Goal: Contribute content: Contribute content

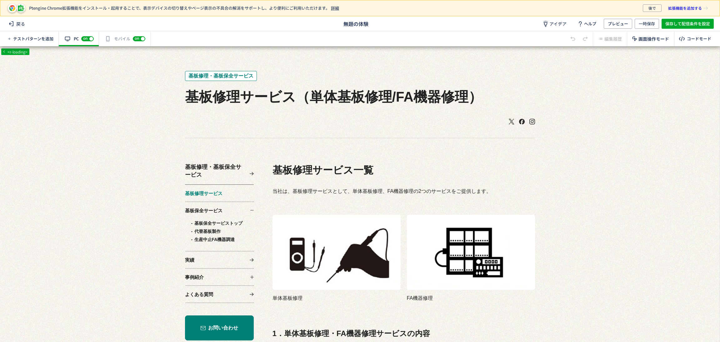
scroll to position [94, 0]
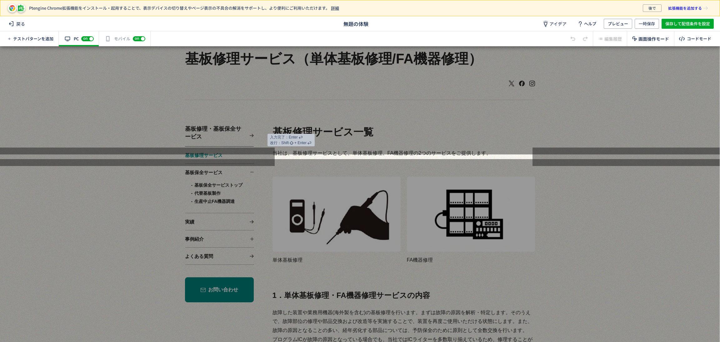
drag, startPoint x: 567, startPoint y: 183, endPoint x: 567, endPoint y: 137, distance: 46.3
click at [567, 137] on div at bounding box center [360, 100] width 720 height 108
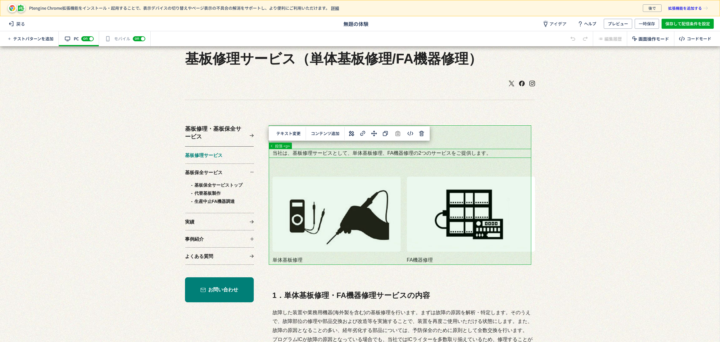
scroll to position [0, 0]
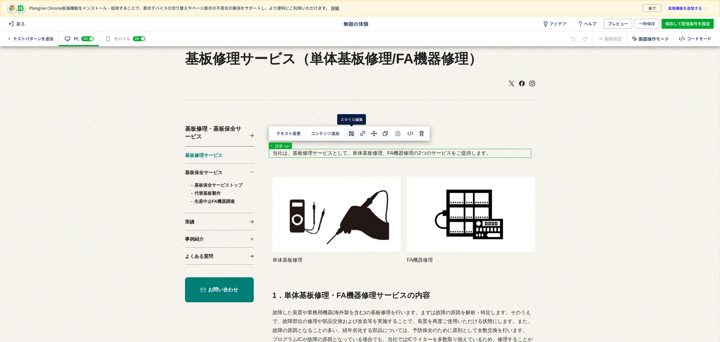
click at [348, 136] on icon at bounding box center [352, 134] width 8 height 8
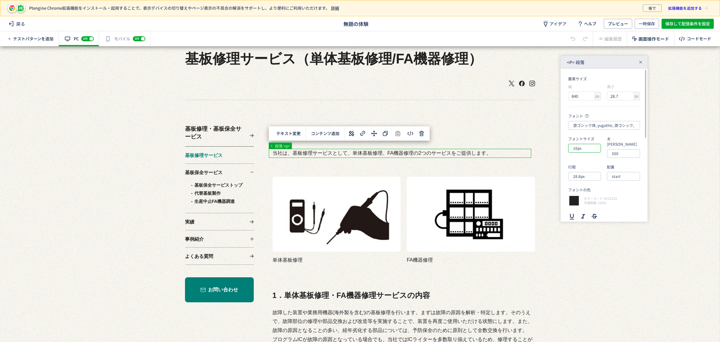
click at [582, 148] on input "16px" at bounding box center [584, 148] width 33 height 9
click at [592, 209] on div "18px" at bounding box center [589, 207] width 27 height 11
type input "18px"
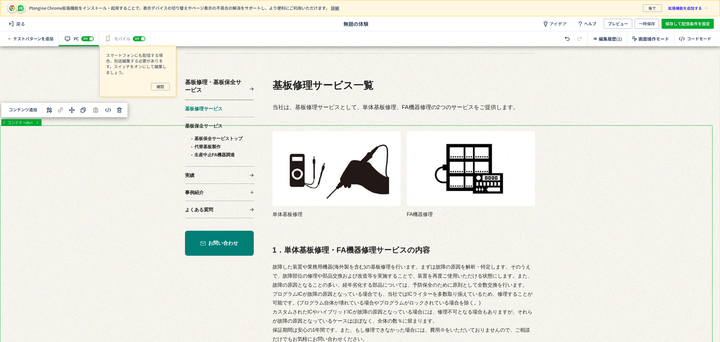
scroll to position [140, 0]
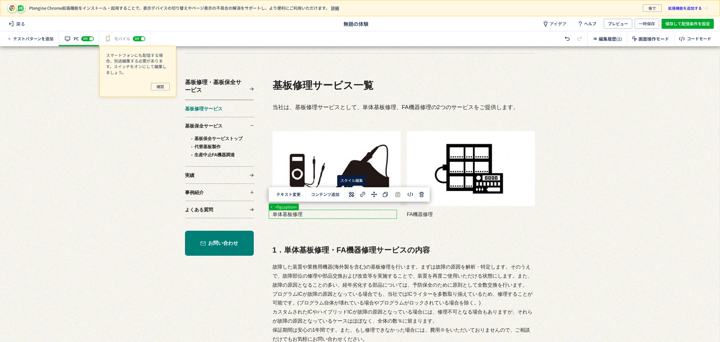
click at [354, 196] on use at bounding box center [351, 194] width 5 height 5
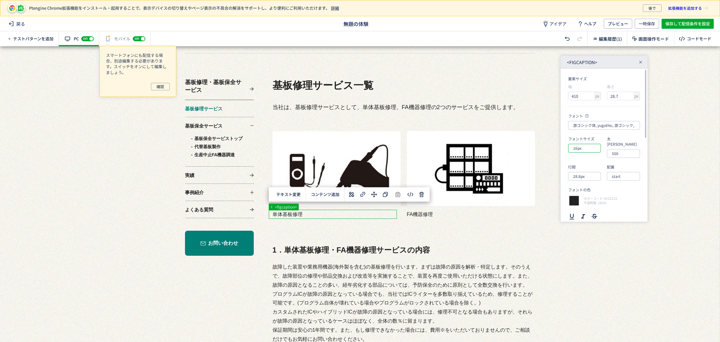
click at [592, 152] on input "16px" at bounding box center [584, 148] width 33 height 9
click at [589, 206] on div "18px" at bounding box center [589, 207] width 27 height 11
type input "18px"
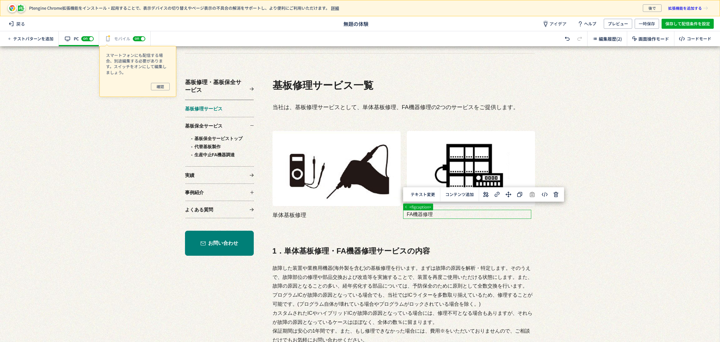
click at [483, 195] on icon at bounding box center [486, 195] width 8 height 8
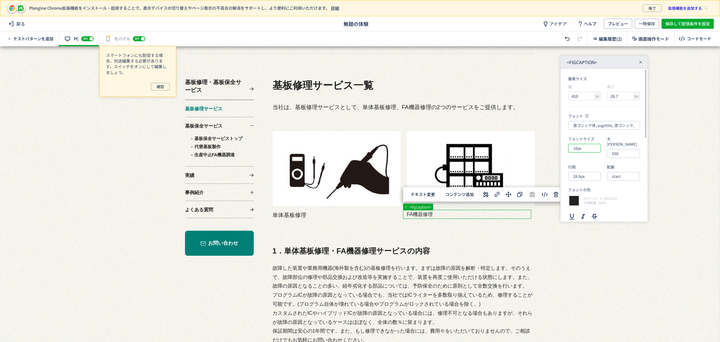
click at [587, 150] on input "16px" at bounding box center [584, 148] width 33 height 9
click at [590, 209] on div "18px" at bounding box center [589, 207] width 27 height 11
type input "18px"
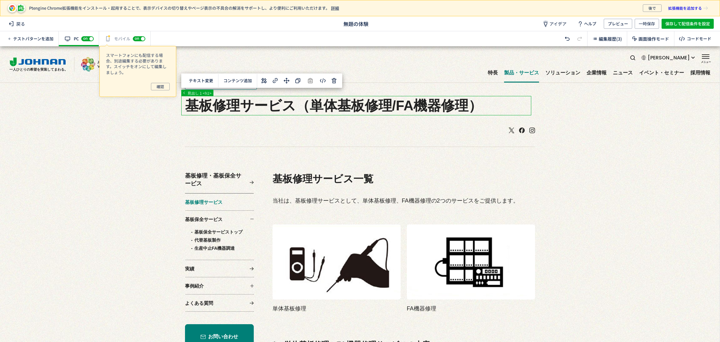
drag, startPoint x: 477, startPoint y: 101, endPoint x: 375, endPoint y: 102, distance: 102.2
click at [373, 23] on icon at bounding box center [373, 24] width 6 height 6
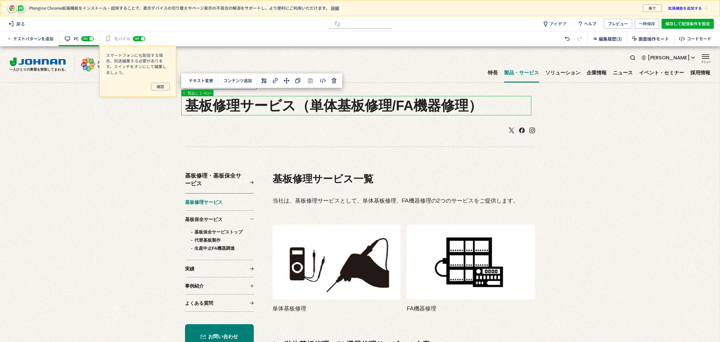
type input "『"
type input "【基板修理18pt】"
click at [653, 23] on span "一時保存" at bounding box center [647, 24] width 16 height 10
click at [15, 26] on span "戻る" at bounding box center [16, 24] width 21 height 10
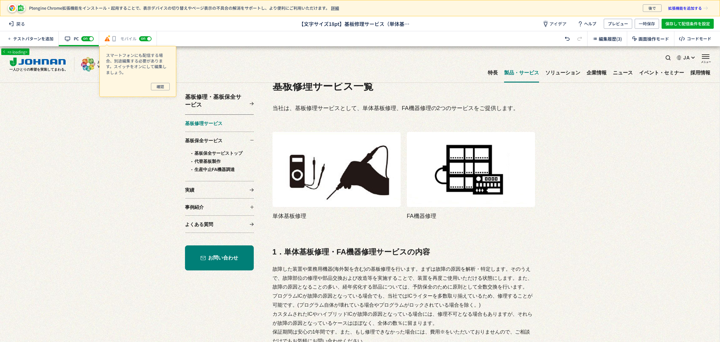
scroll to position [140, 0]
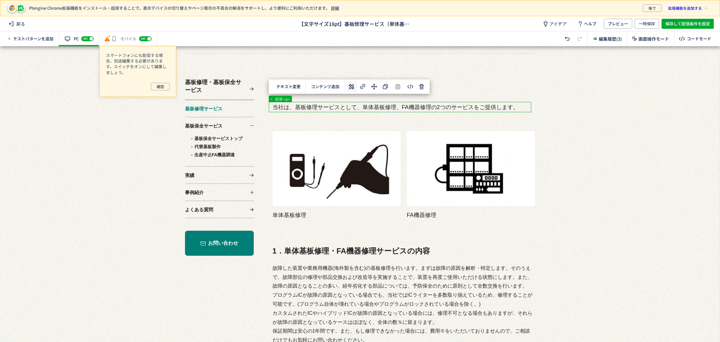
drag, startPoint x: 435, startPoint y: 107, endPoint x: 352, endPoint y: 84, distance: 86.1
click at [352, 84] on icon at bounding box center [352, 87] width 8 height 8
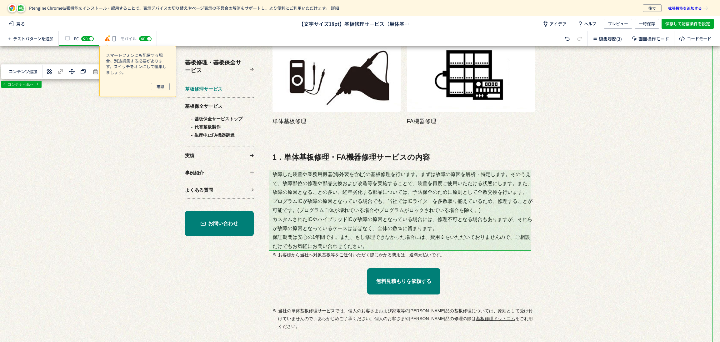
scroll to position [0, 0]
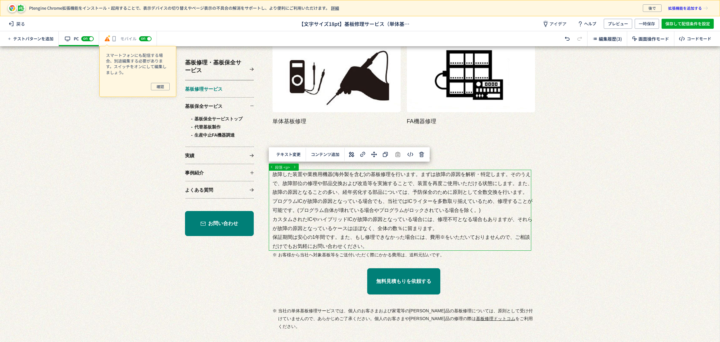
click at [351, 154] on icon at bounding box center [352, 155] width 8 height 8
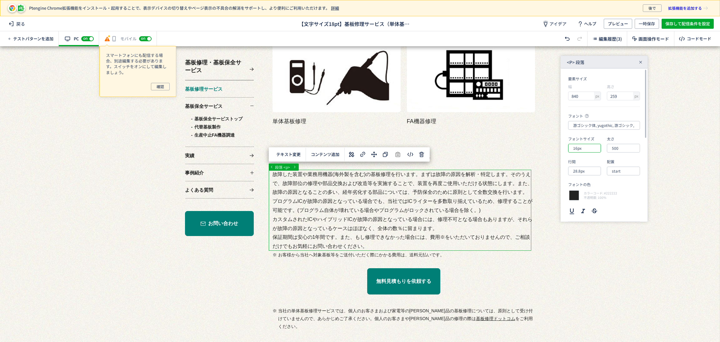
click at [596, 150] on input "16px" at bounding box center [584, 148] width 33 height 9
click at [591, 208] on div "18px" at bounding box center [589, 207] width 27 height 11
type input "18px"
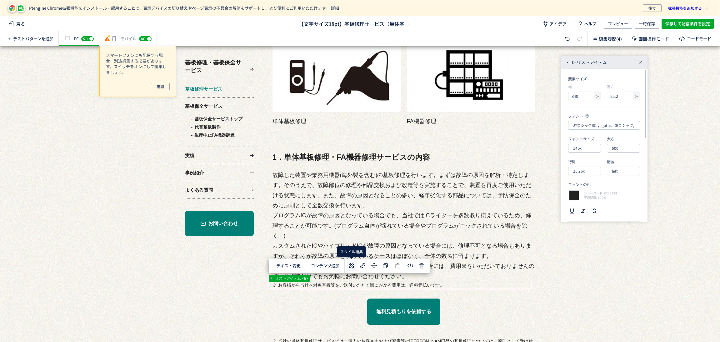
click at [350, 265] on use at bounding box center [351, 265] width 5 height 5
click at [583, 150] on input "14px" at bounding box center [584, 148] width 33 height 9
click at [584, 194] on div "16px" at bounding box center [589, 196] width 27 height 11
type input "16px"
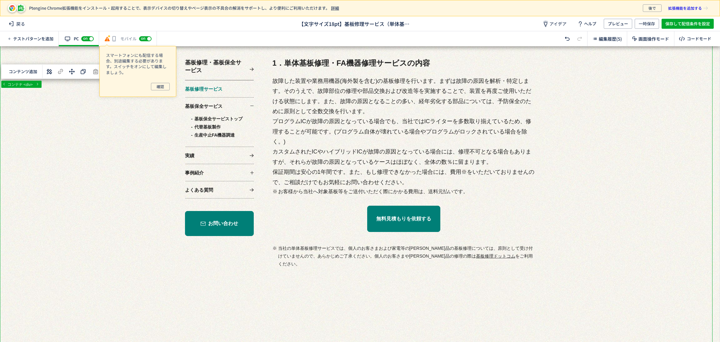
scroll to position [375, 0]
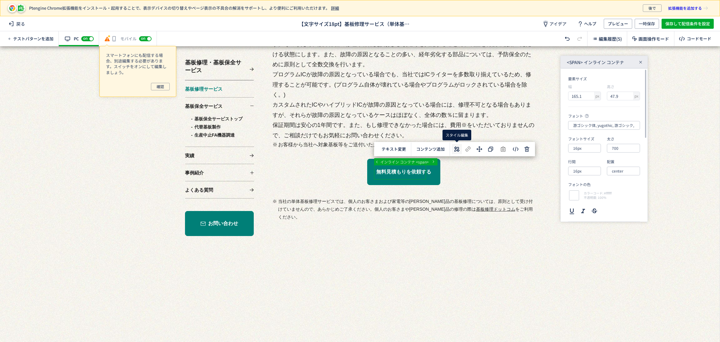
click at [454, 152] on icon at bounding box center [457, 149] width 8 height 8
click at [586, 148] on input "16px" at bounding box center [584, 148] width 33 height 9
click at [598, 210] on li "18px" at bounding box center [589, 207] width 39 height 11
type input "18px"
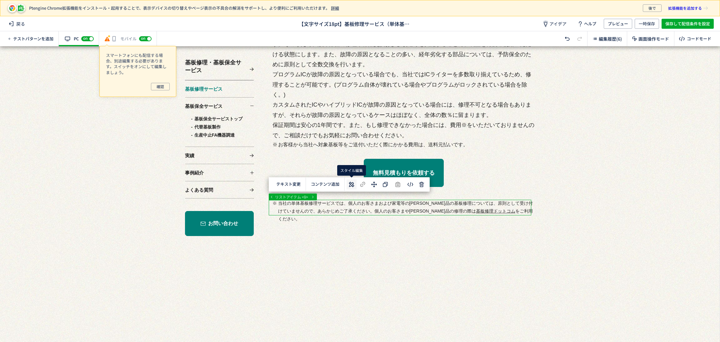
click at [354, 184] on icon at bounding box center [352, 185] width 8 height 8
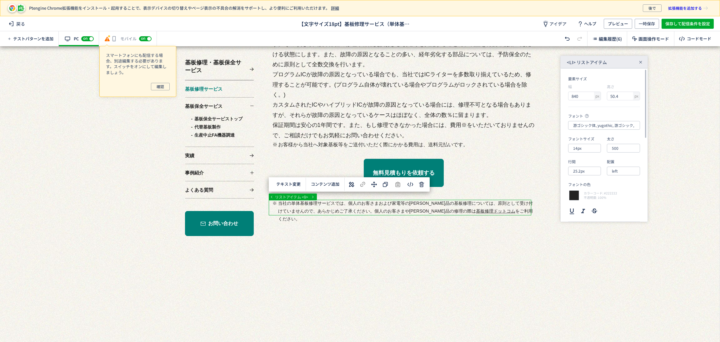
click at [601, 143] on div "フォントサイズ 14px" at bounding box center [584, 144] width 33 height 17
click at [597, 145] on input "14px" at bounding box center [584, 148] width 33 height 9
click at [593, 197] on div "16px" at bounding box center [589, 196] width 27 height 11
type input "16px"
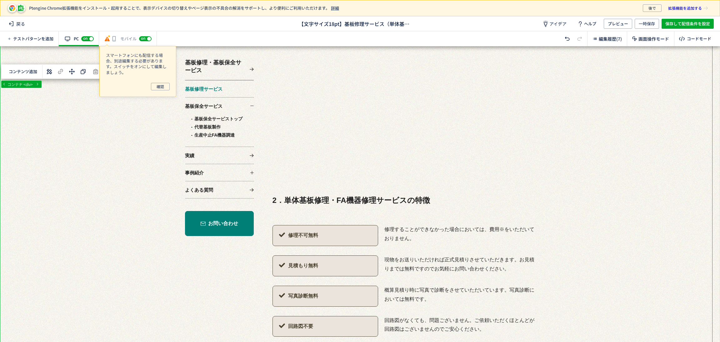
scroll to position [562, 0]
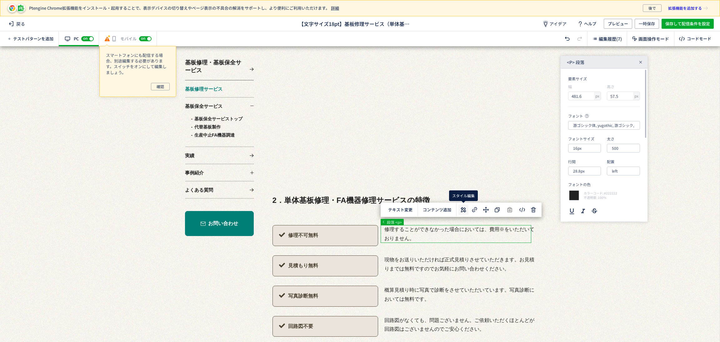
click at [462, 213] on icon at bounding box center [464, 210] width 8 height 8
click at [584, 154] on section "フォント 游ゴシック体, yugothic, 游ゴシック, Yu Gothic, sans-serif フォントサイズ 16px 太さ 500 行間 28.8…" at bounding box center [604, 167] width 72 height 108
click at [585, 150] on input "16px" at bounding box center [584, 148] width 33 height 9
click at [589, 204] on div "18px" at bounding box center [589, 207] width 27 height 11
type input "18px"
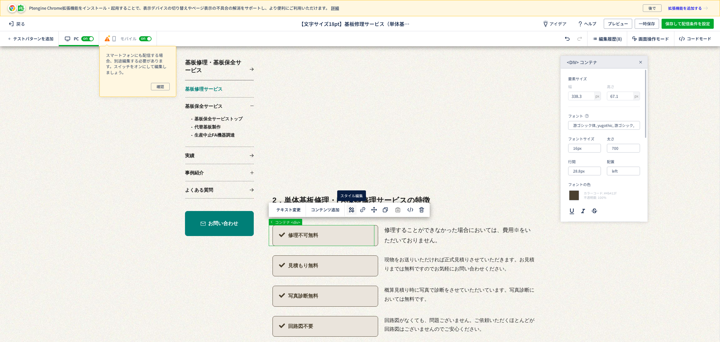
click at [354, 209] on icon at bounding box center [352, 210] width 8 height 8
click at [586, 148] on input "16px" at bounding box center [584, 148] width 33 height 9
click at [592, 209] on div "18px" at bounding box center [589, 207] width 27 height 11
type input "18px"
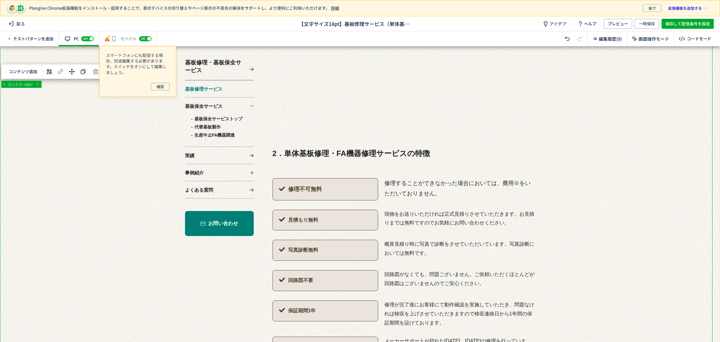
scroll to position [609, 0]
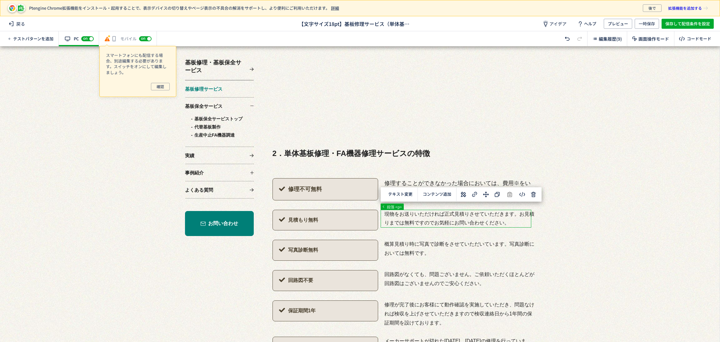
click at [459, 196] on button at bounding box center [464, 194] width 10 height 10
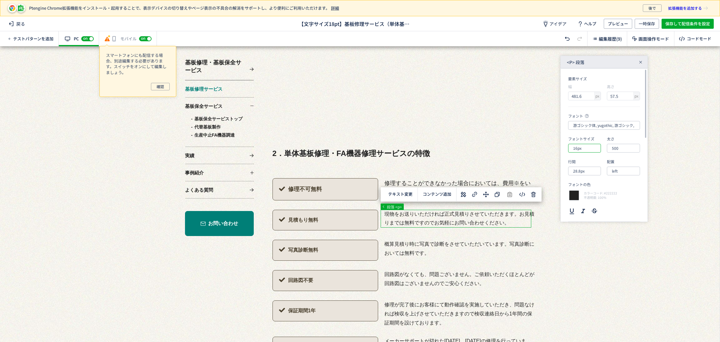
click at [581, 151] on input "16px" at bounding box center [584, 148] width 33 height 9
click at [591, 208] on div "18px" at bounding box center [589, 207] width 27 height 11
type input "18px"
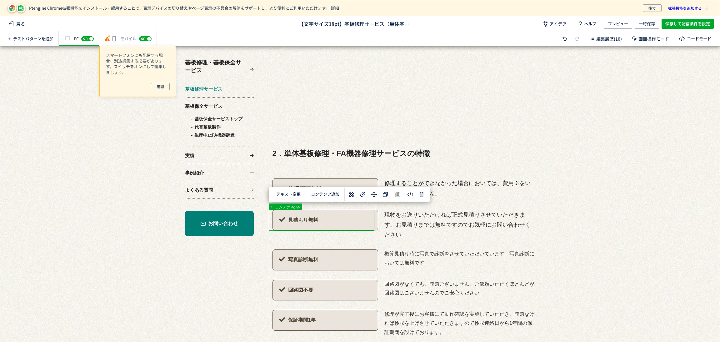
click at [352, 196] on use at bounding box center [351, 194] width 5 height 5
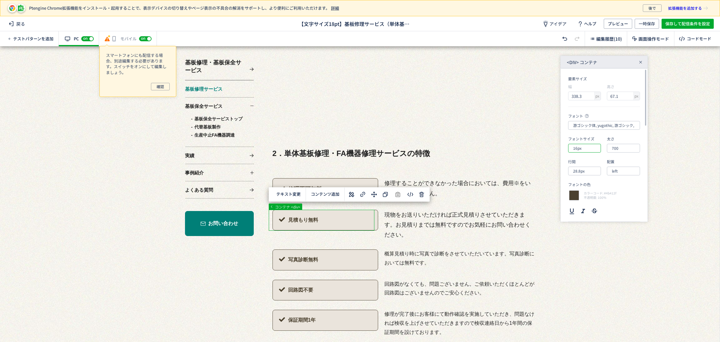
click at [585, 149] on input "16px" at bounding box center [584, 148] width 33 height 9
click at [589, 210] on div "18px" at bounding box center [589, 207] width 27 height 11
type input "18px"
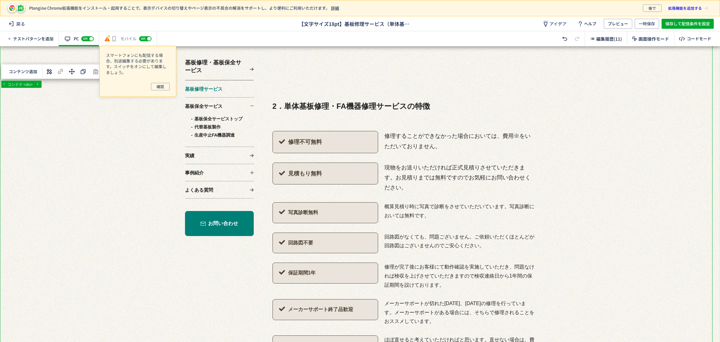
scroll to position [657, 0]
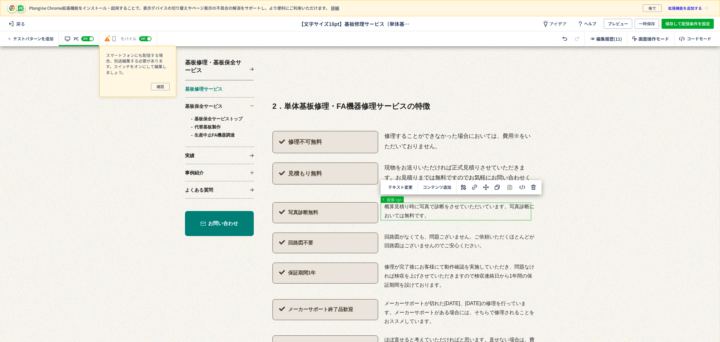
click at [465, 188] on icon at bounding box center [464, 188] width 8 height 8
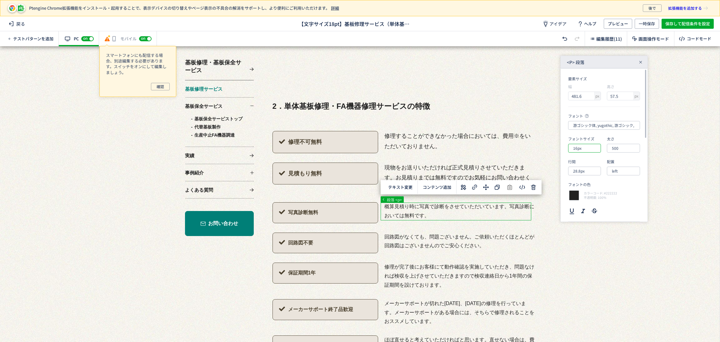
click at [586, 148] on input "16px" at bounding box center [584, 148] width 33 height 9
click at [589, 207] on div "18px" at bounding box center [589, 207] width 27 height 11
type input "18px"
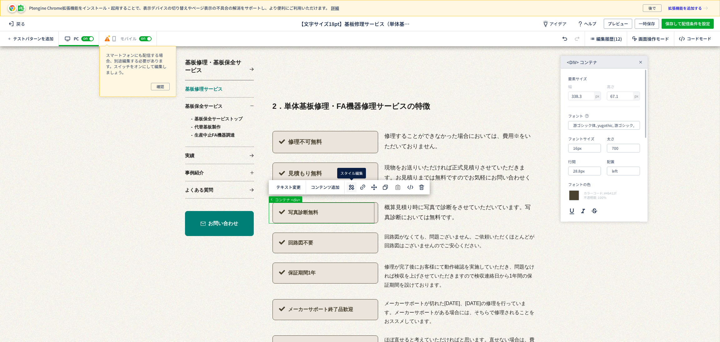
click at [353, 188] on use at bounding box center [351, 186] width 5 height 5
click at [596, 147] on input "16px" at bounding box center [584, 148] width 33 height 9
click at [594, 210] on div "18px" at bounding box center [589, 207] width 27 height 11
type input "18px"
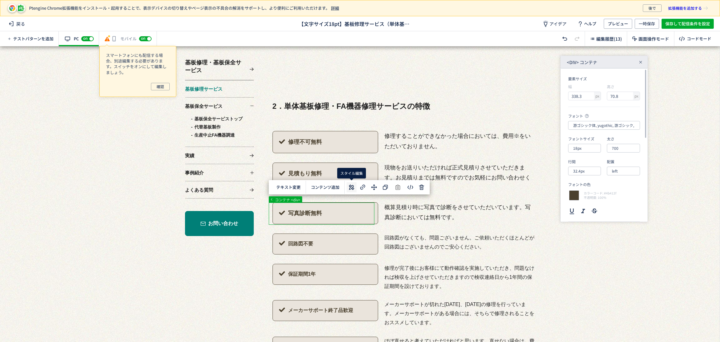
click at [348, 185] on icon at bounding box center [352, 188] width 8 height 8
click at [590, 147] on input "18px" at bounding box center [584, 148] width 33 height 9
click at [589, 205] on div "18px" at bounding box center [589, 207] width 27 height 11
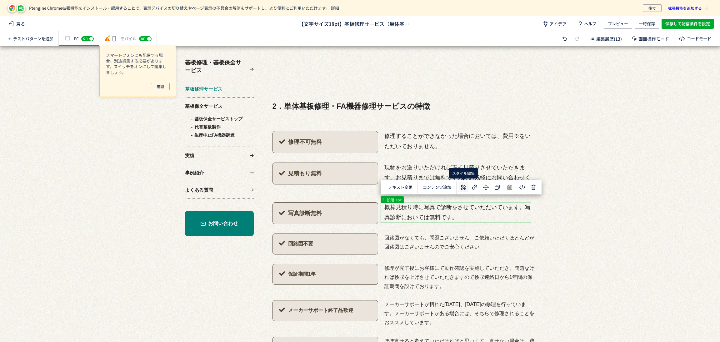
click at [463, 185] on use at bounding box center [463, 186] width 5 height 5
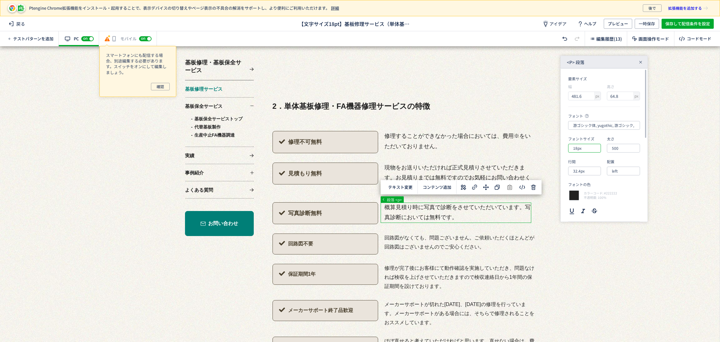
click at [596, 148] on input "18px" at bounding box center [584, 148] width 33 height 9
click at [586, 207] on div "18px" at bounding box center [589, 207] width 27 height 11
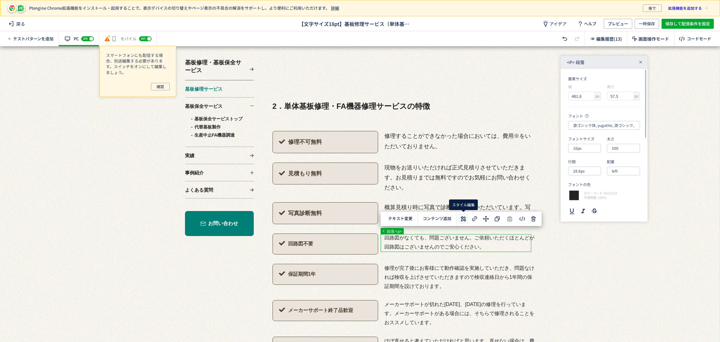
click at [464, 217] on use at bounding box center [463, 218] width 5 height 5
click at [587, 149] on input "16px" at bounding box center [584, 148] width 33 height 9
click at [588, 209] on div "18px" at bounding box center [589, 207] width 27 height 11
type input "18px"
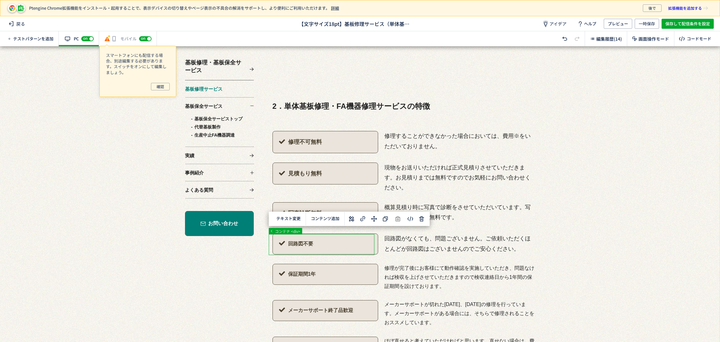
click at [352, 217] on icon at bounding box center [352, 219] width 8 height 8
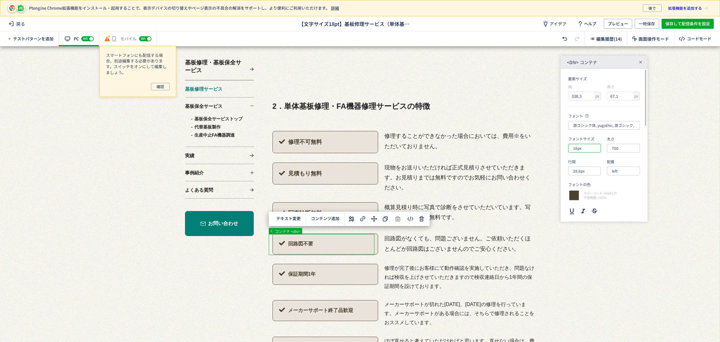
click at [588, 149] on input "16px" at bounding box center [584, 148] width 33 height 9
click at [593, 207] on div "18px" at bounding box center [589, 207] width 27 height 11
type input "18px"
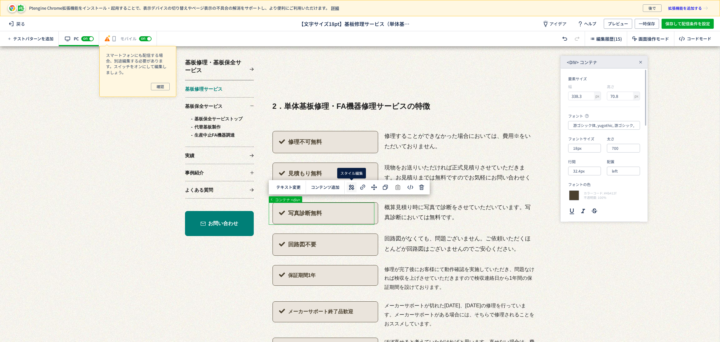
click at [350, 186] on icon at bounding box center [352, 188] width 8 height 8
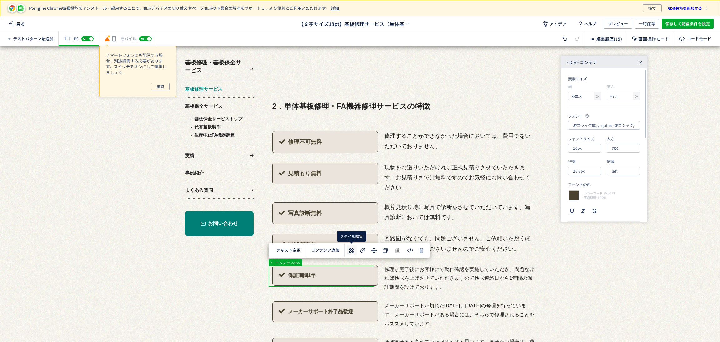
click at [348, 249] on icon at bounding box center [352, 251] width 8 height 8
click at [586, 149] on input "16px" at bounding box center [584, 148] width 33 height 9
click at [587, 210] on div "18px" at bounding box center [589, 207] width 27 height 11
type input "18px"
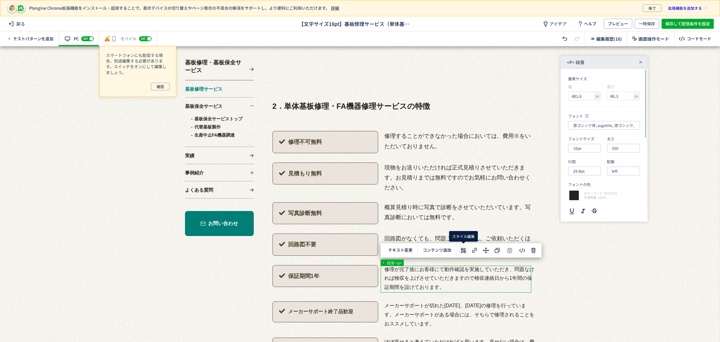
click at [463, 249] on icon at bounding box center [464, 251] width 8 height 8
click at [588, 148] on input "16px" at bounding box center [584, 148] width 33 height 9
click at [586, 209] on div "18px" at bounding box center [589, 207] width 27 height 11
type input "18px"
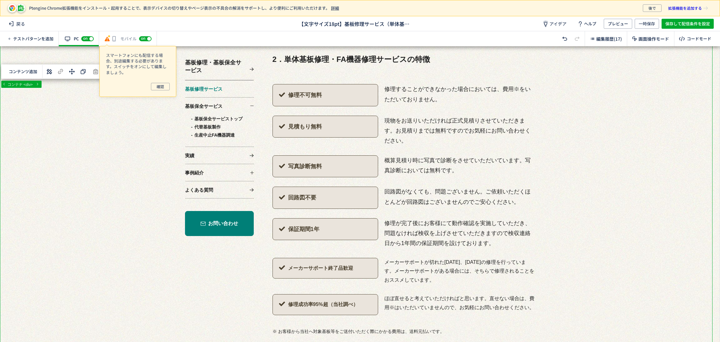
scroll to position [750, 0]
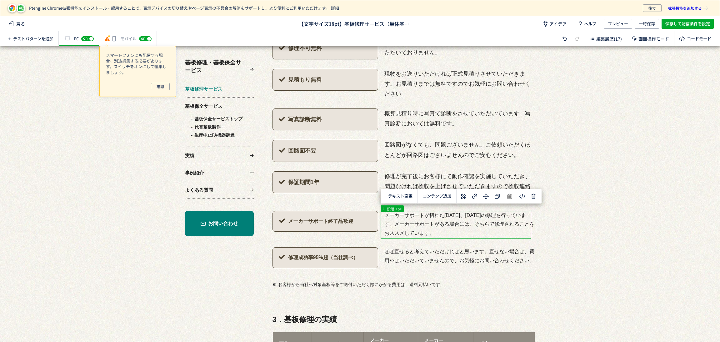
click at [462, 196] on use at bounding box center [463, 196] width 5 height 5
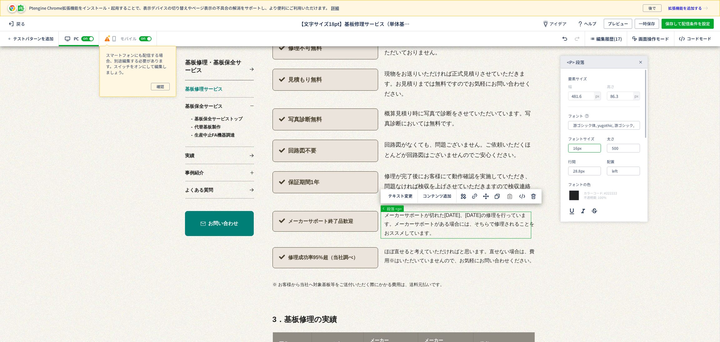
click at [587, 150] on input "16px" at bounding box center [584, 148] width 33 height 9
click at [586, 208] on div "18px" at bounding box center [589, 207] width 27 height 11
type input "18px"
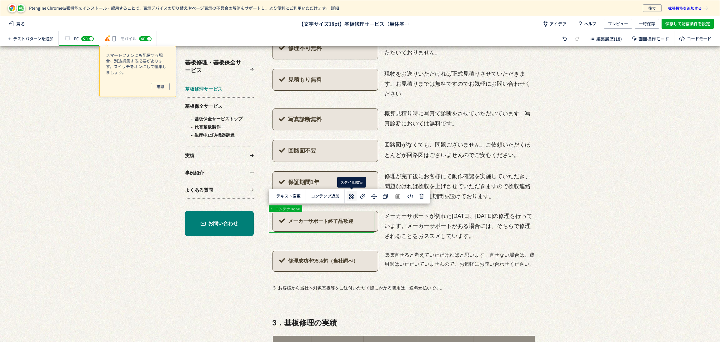
click at [352, 198] on use at bounding box center [351, 196] width 5 height 5
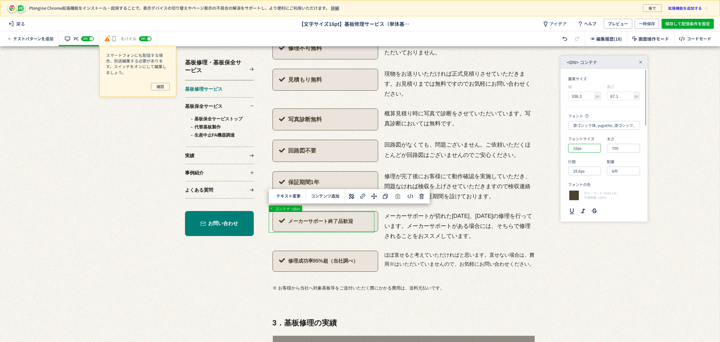
click at [583, 150] on input "16px" at bounding box center [584, 148] width 33 height 9
click at [589, 211] on div "18px" at bounding box center [589, 207] width 27 height 11
type input "18px"
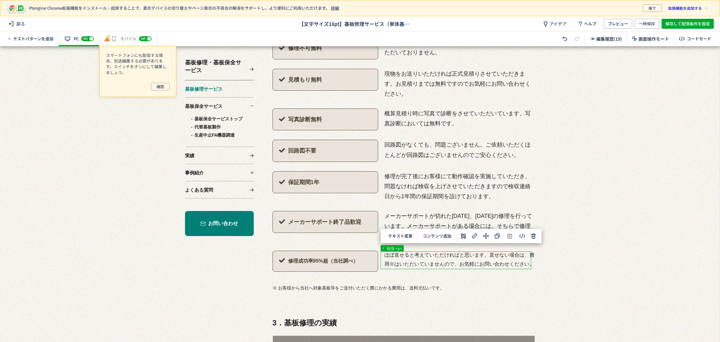
click at [464, 233] on icon at bounding box center [464, 236] width 8 height 8
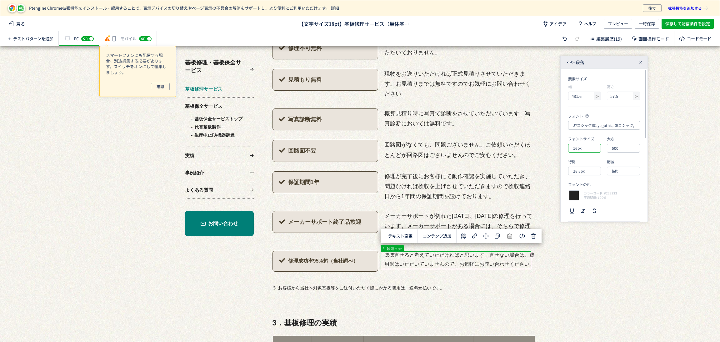
click at [584, 149] on input "16px" at bounding box center [584, 148] width 33 height 9
click at [584, 207] on div "18px" at bounding box center [589, 207] width 27 height 11
type input "18px"
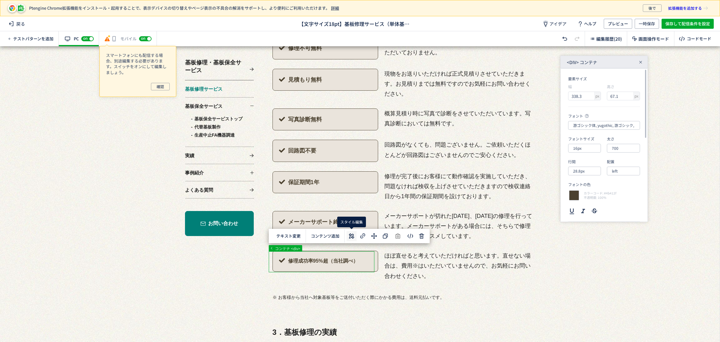
click at [354, 235] on icon at bounding box center [352, 236] width 8 height 8
click at [589, 149] on input "16px" at bounding box center [584, 148] width 33 height 9
click at [586, 206] on div "18px" at bounding box center [589, 207] width 27 height 11
type input "18px"
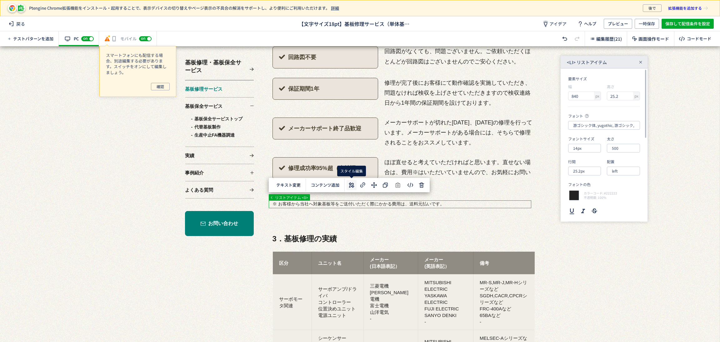
click at [351, 187] on icon at bounding box center [352, 185] width 8 height 8
click at [583, 152] on input "14px" at bounding box center [584, 148] width 33 height 9
click at [587, 193] on div "16px" at bounding box center [589, 196] width 27 height 11
type input "16px"
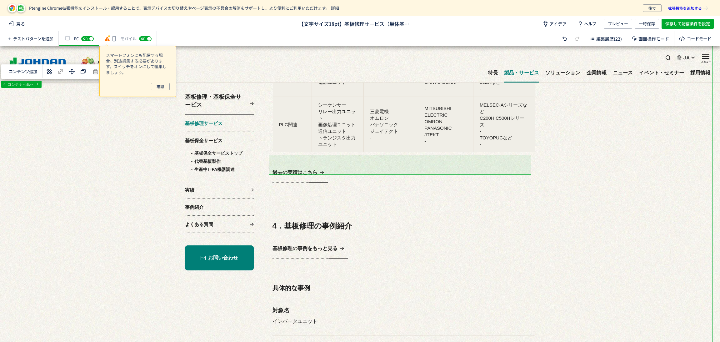
scroll to position [1031, 0]
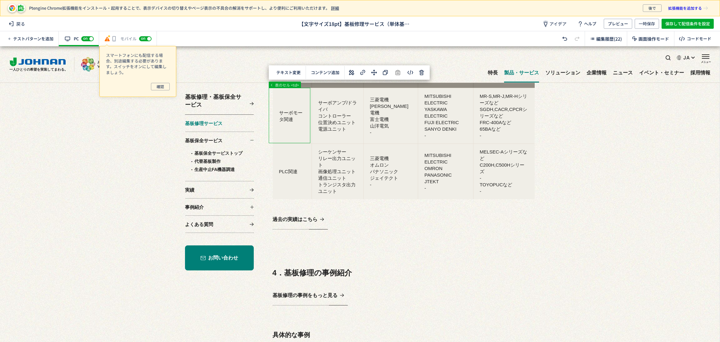
click at [350, 74] on icon at bounding box center [352, 73] width 8 height 8
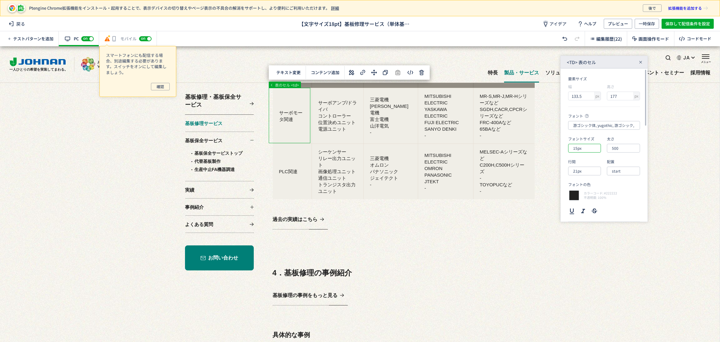
click at [586, 148] on input "15px" at bounding box center [584, 148] width 33 height 9
click at [588, 204] on div "18px" at bounding box center [589, 207] width 27 height 11
type input "18px"
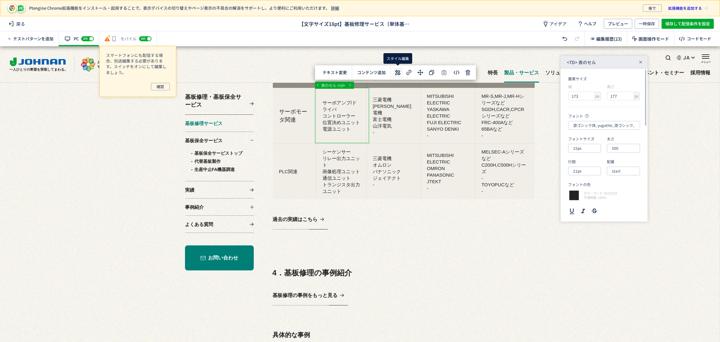
click at [396, 73] on icon at bounding box center [398, 73] width 8 height 8
click at [589, 150] on input "15px" at bounding box center [584, 148] width 33 height 9
click at [591, 204] on div "18px" at bounding box center [589, 207] width 27 height 11
type input "18px"
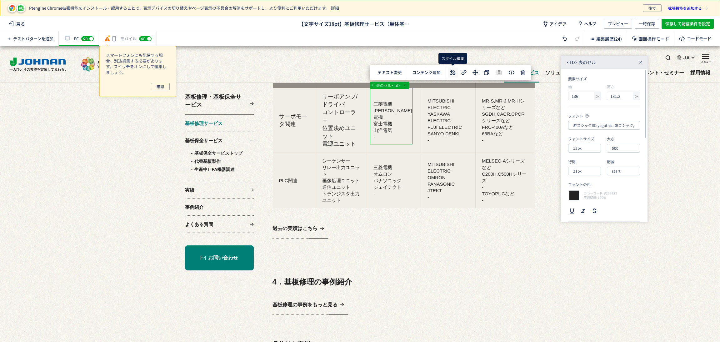
click at [453, 74] on use at bounding box center [452, 72] width 5 height 5
click at [582, 150] on input "15px" at bounding box center [584, 148] width 33 height 9
click at [595, 209] on div "18px" at bounding box center [589, 207] width 27 height 11
type input "18px"
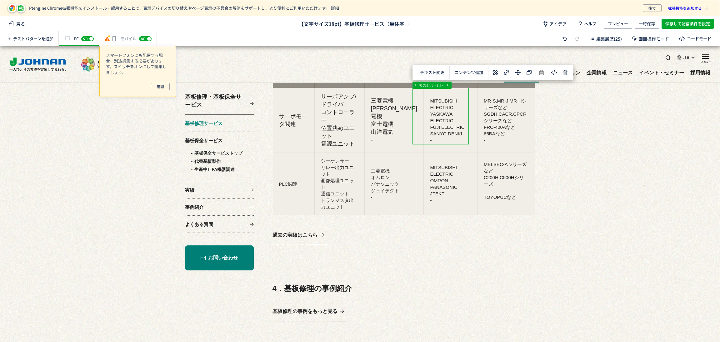
click at [493, 75] on use at bounding box center [495, 72] width 5 height 5
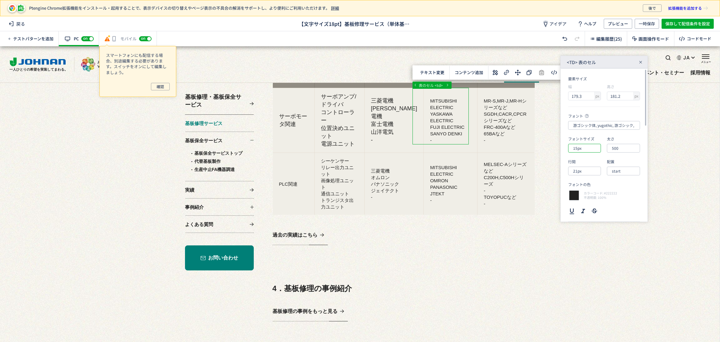
click at [585, 150] on input "15px" at bounding box center [584, 148] width 33 height 9
click at [586, 208] on div "18px" at bounding box center [589, 207] width 27 height 11
type input "18px"
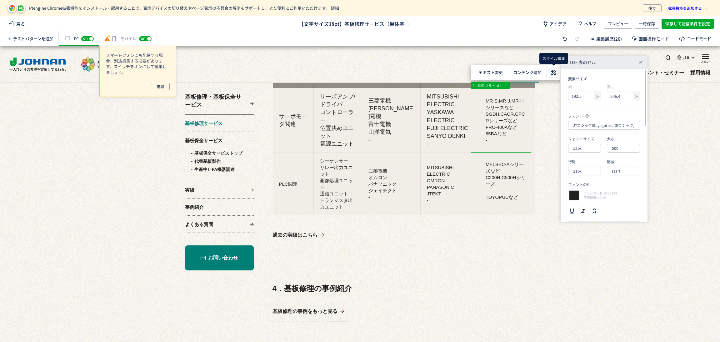
click at [554, 74] on use at bounding box center [553, 72] width 5 height 5
click at [585, 147] on input "15px" at bounding box center [584, 148] width 33 height 9
click at [587, 209] on div "18px" at bounding box center [589, 207] width 27 height 11
type input "18px"
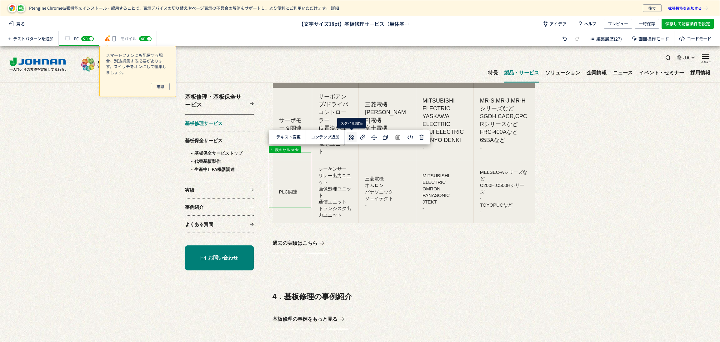
click at [353, 136] on use at bounding box center [351, 136] width 5 height 5
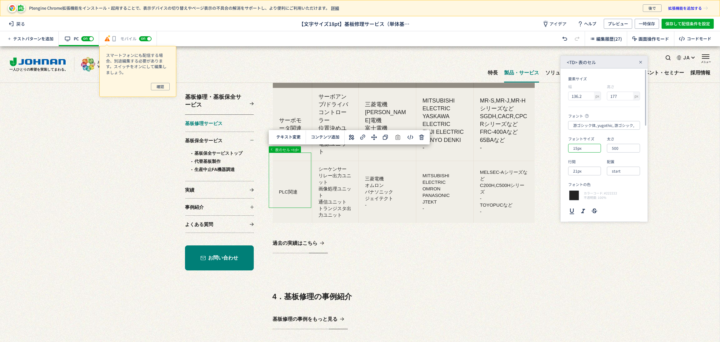
click at [592, 149] on input "15px" at bounding box center [584, 148] width 33 height 9
click at [594, 207] on div "18px" at bounding box center [589, 207] width 27 height 11
type input "18px"
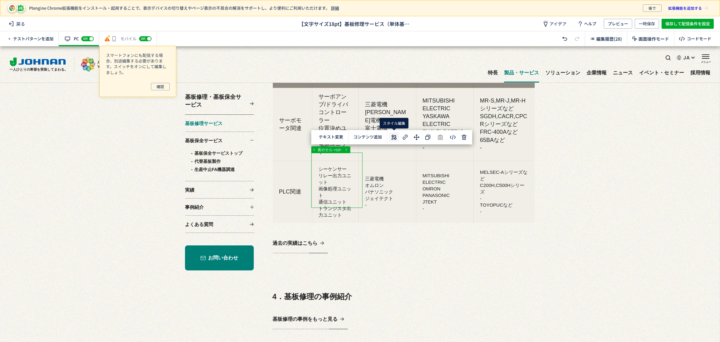
click at [395, 137] on use at bounding box center [394, 136] width 5 height 5
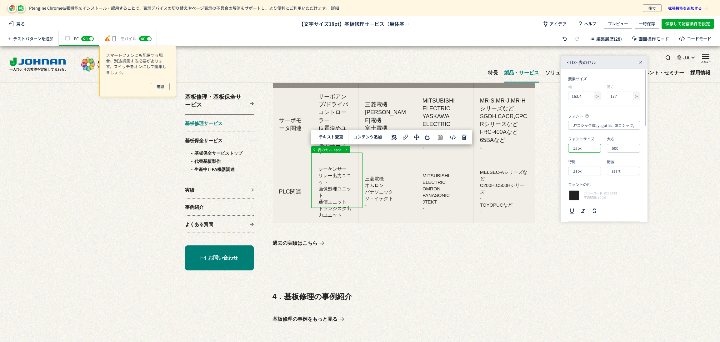
click at [586, 152] on input "15px" at bounding box center [584, 148] width 33 height 9
click at [589, 207] on div "18px" at bounding box center [589, 207] width 27 height 11
type input "18px"
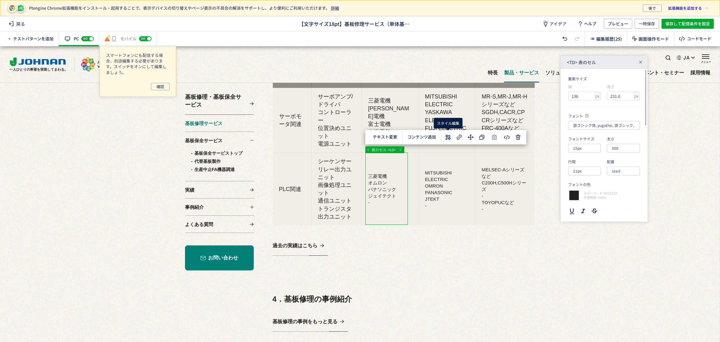
click at [445, 135] on icon at bounding box center [449, 137] width 8 height 8
click at [585, 147] on input "15px" at bounding box center [584, 148] width 33 height 9
click at [581, 210] on div "18px" at bounding box center [589, 207] width 27 height 11
type input "18px"
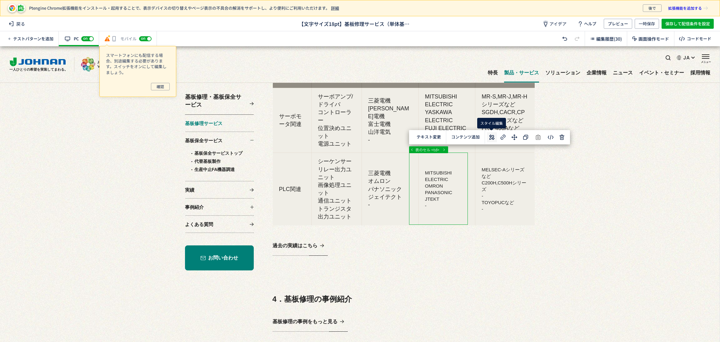
click at [494, 135] on icon at bounding box center [492, 137] width 8 height 8
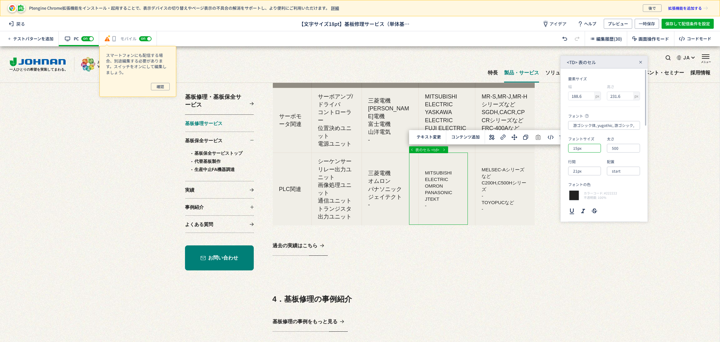
click at [584, 150] on input "15px" at bounding box center [584, 148] width 33 height 9
click at [592, 207] on div "18px" at bounding box center [589, 207] width 27 height 11
type input "18px"
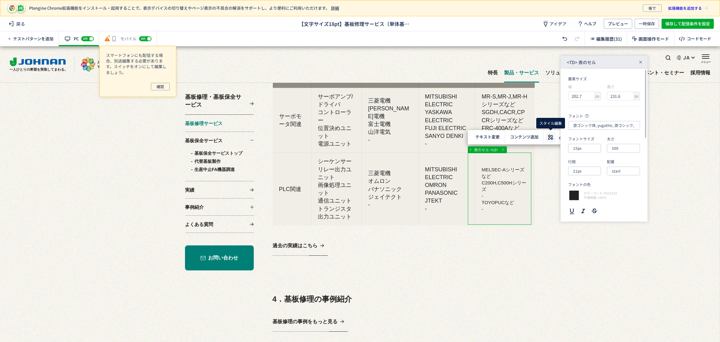
click at [551, 135] on use at bounding box center [550, 136] width 5 height 5
click at [586, 147] on input "15px" at bounding box center [584, 148] width 33 height 9
click at [595, 205] on div "18px" at bounding box center [589, 207] width 27 height 11
type input "18px"
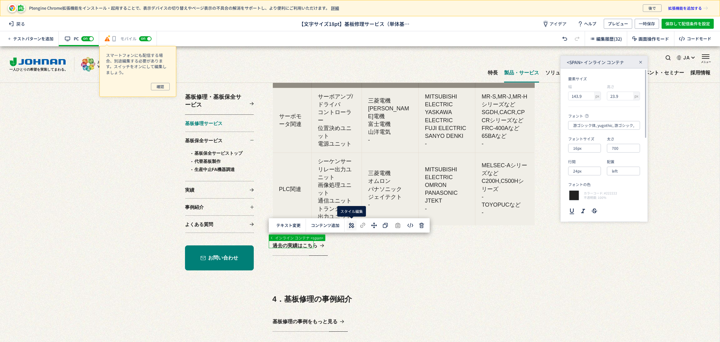
click at [348, 227] on icon at bounding box center [352, 226] width 8 height 8
click at [586, 146] on input "16px" at bounding box center [584, 148] width 33 height 9
click at [575, 208] on li "18px" at bounding box center [589, 207] width 39 height 11
type input "18px"
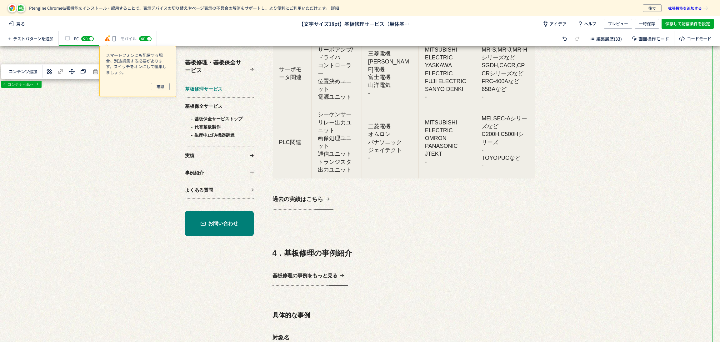
scroll to position [1125, 0]
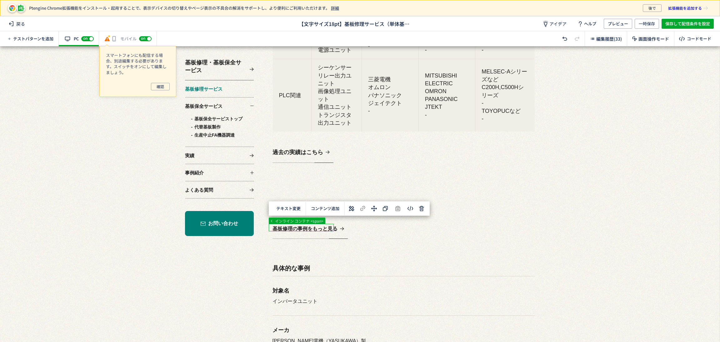
click at [349, 214] on div "テキスト変更 選択した要素の前 選択した要素の後 選択した領域内の先頭 選択した領域内の末尾 コンテンツ追加" at bounding box center [349, 208] width 161 height 14
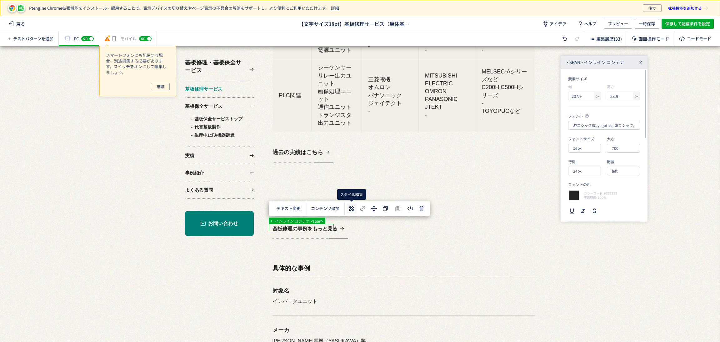
click at [350, 210] on use at bounding box center [351, 208] width 5 height 5
click at [586, 146] on input "16px" at bounding box center [584, 148] width 33 height 9
click at [581, 209] on div "18px" at bounding box center [589, 207] width 27 height 11
type input "18px"
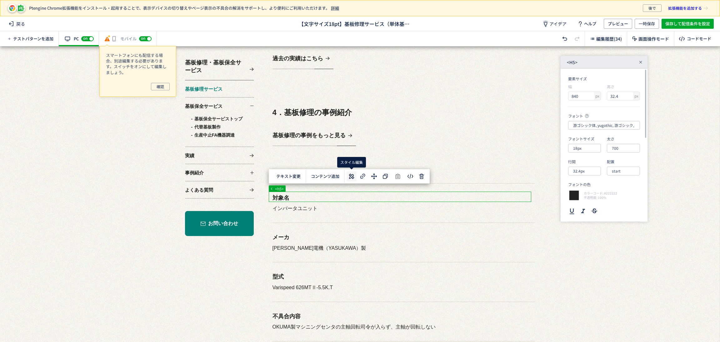
click at [350, 175] on icon at bounding box center [352, 177] width 8 height 8
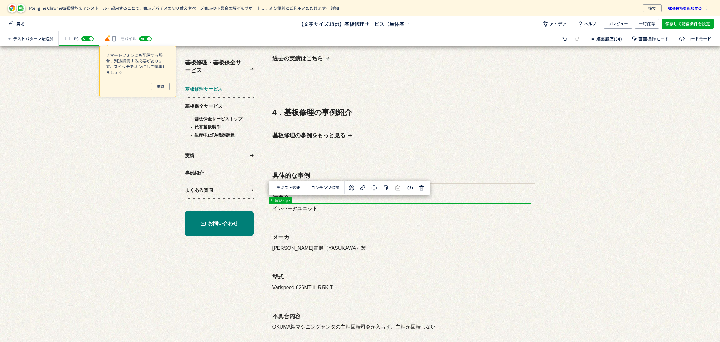
click at [348, 189] on icon at bounding box center [352, 188] width 8 height 8
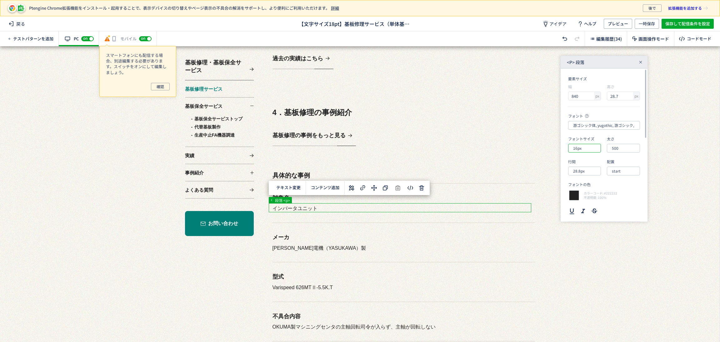
click at [586, 150] on input "16px" at bounding box center [584, 148] width 33 height 9
click at [581, 203] on div "18px" at bounding box center [589, 207] width 27 height 11
type input "18px"
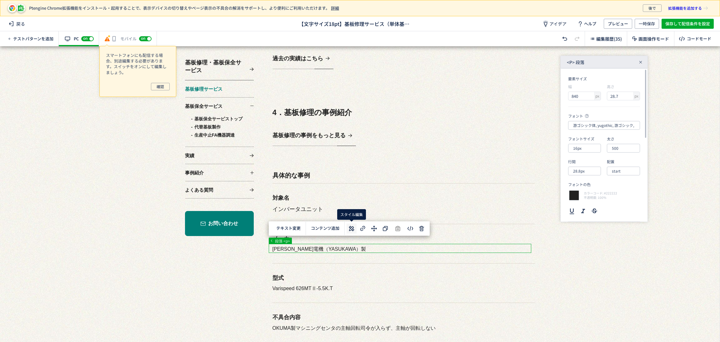
click at [353, 228] on icon at bounding box center [352, 229] width 8 height 8
click at [588, 148] on input "16px" at bounding box center [584, 148] width 33 height 9
click at [584, 203] on div "18px" at bounding box center [589, 207] width 27 height 11
type input "18px"
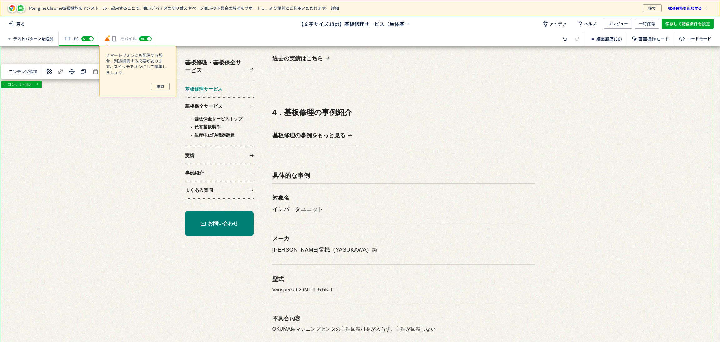
scroll to position [1266, 0]
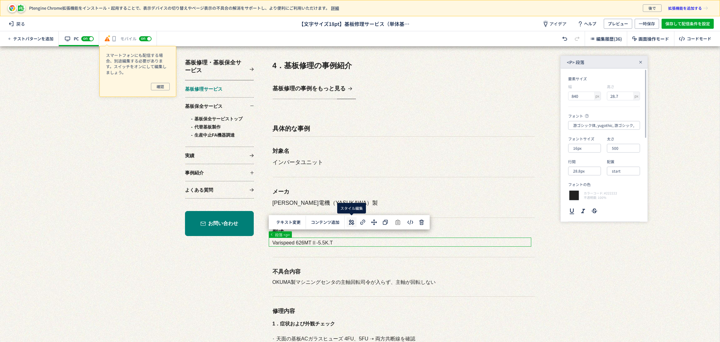
click at [354, 221] on icon at bounding box center [352, 223] width 8 height 8
click at [586, 148] on input "16px" at bounding box center [584, 148] width 33 height 9
click at [584, 210] on div "18px" at bounding box center [589, 207] width 27 height 11
type input "18px"
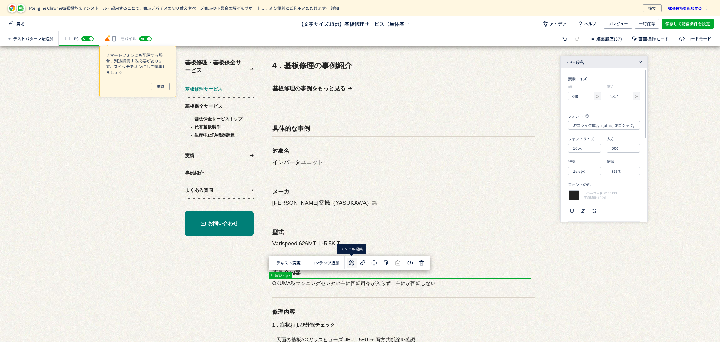
click at [349, 262] on icon at bounding box center [352, 263] width 8 height 8
click at [585, 150] on input "16px" at bounding box center [584, 148] width 33 height 9
click at [581, 208] on div "18px" at bounding box center [589, 207] width 27 height 11
type input "18px"
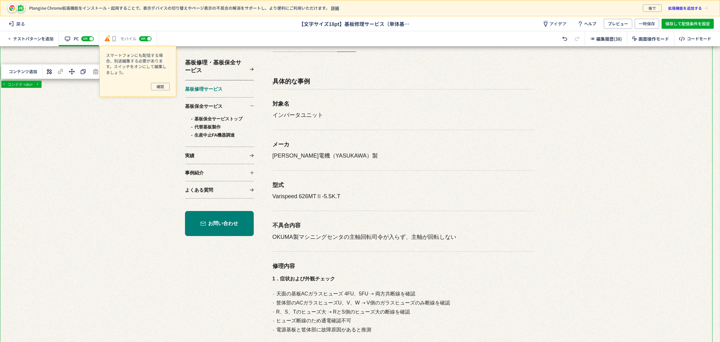
scroll to position [1360, 0]
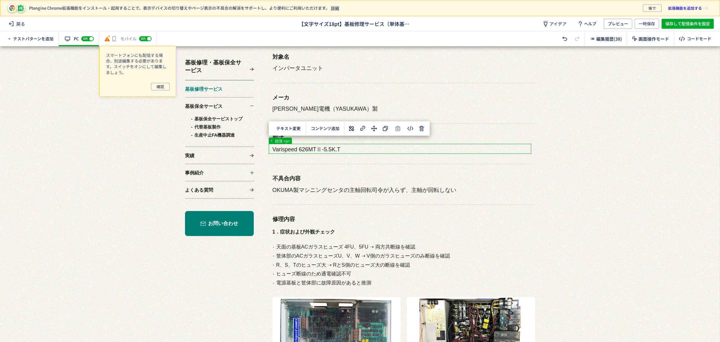
click at [354, 125] on icon at bounding box center [352, 129] width 8 height 8
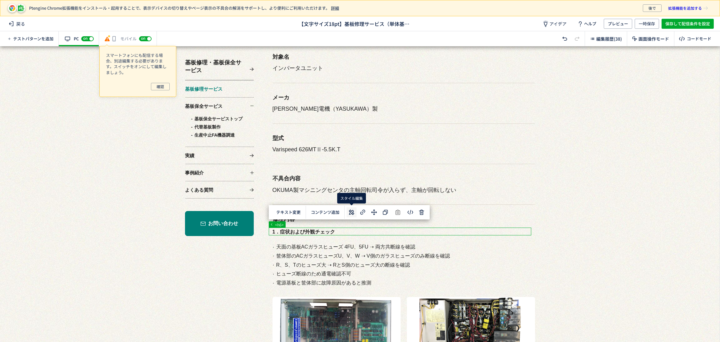
click at [351, 211] on use at bounding box center [351, 211] width 5 height 5
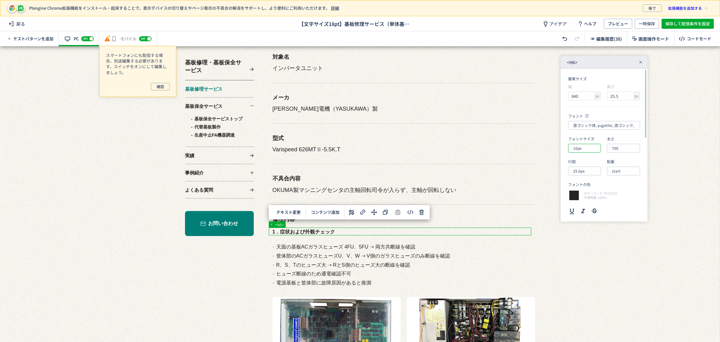
click at [591, 149] on input "16px" at bounding box center [584, 148] width 33 height 9
click at [588, 205] on div "18px" at bounding box center [589, 207] width 27 height 11
type input "18px"
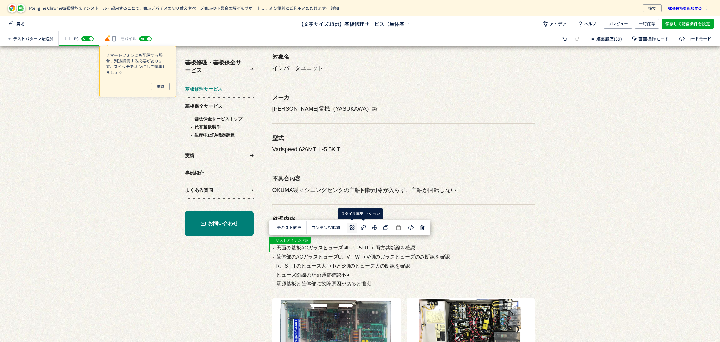
click at [353, 226] on icon at bounding box center [353, 228] width 8 height 8
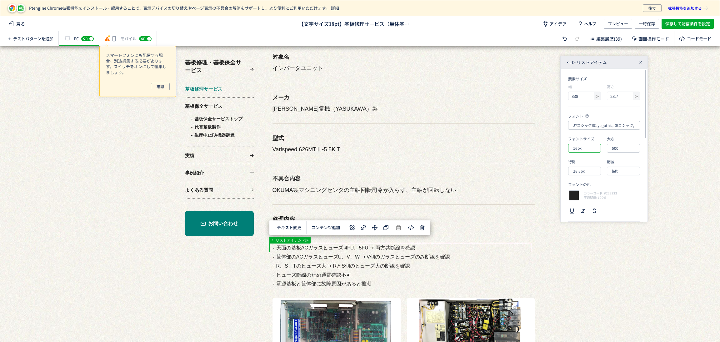
click at [596, 150] on input "16px" at bounding box center [584, 148] width 33 height 9
click at [588, 209] on div "18px" at bounding box center [589, 207] width 27 height 11
type input "18px"
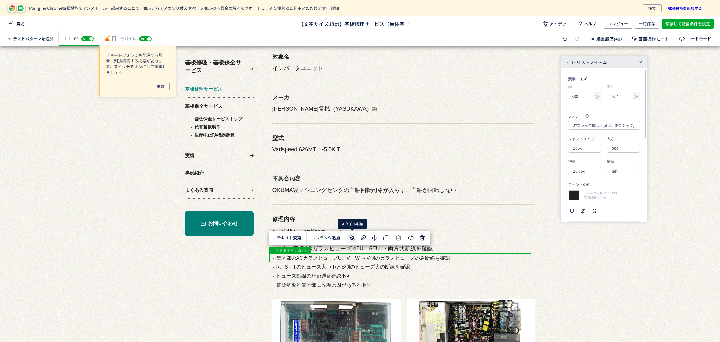
click at [350, 237] on icon at bounding box center [353, 238] width 8 height 8
click at [584, 147] on input "16px" at bounding box center [584, 148] width 33 height 9
click at [585, 207] on div "18px" at bounding box center [589, 207] width 27 height 11
type input "18px"
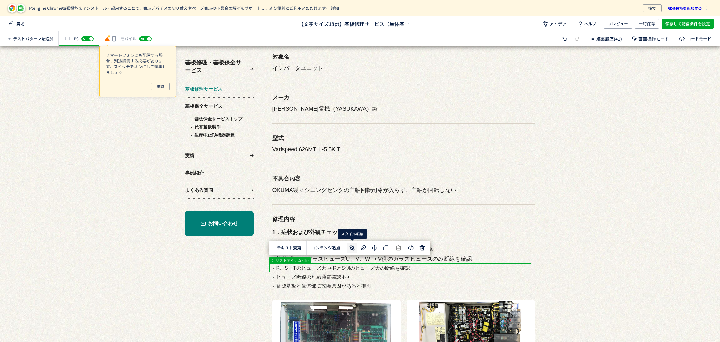
click at [349, 248] on icon at bounding box center [353, 248] width 8 height 8
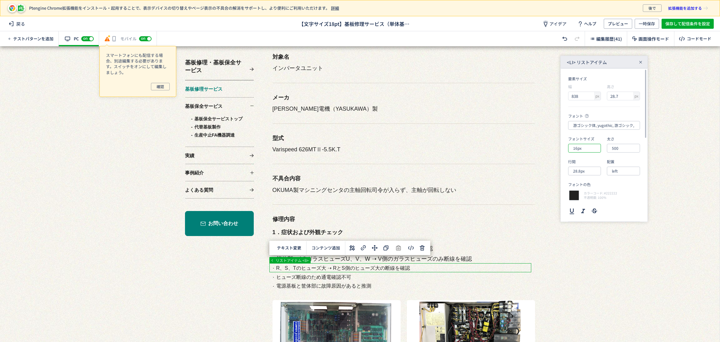
click at [580, 148] on input "16px" at bounding box center [584, 148] width 33 height 9
click at [583, 205] on div "18px" at bounding box center [589, 207] width 27 height 11
type input "18px"
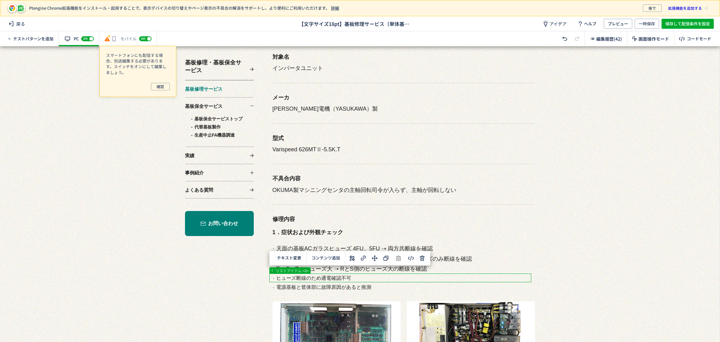
click at [354, 261] on icon at bounding box center [353, 258] width 8 height 8
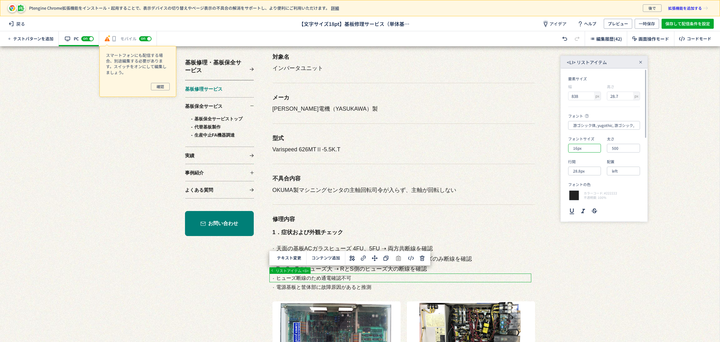
click at [588, 147] on input "16px" at bounding box center [584, 148] width 33 height 9
click at [591, 207] on div "18px" at bounding box center [589, 207] width 27 height 11
type input "18px"
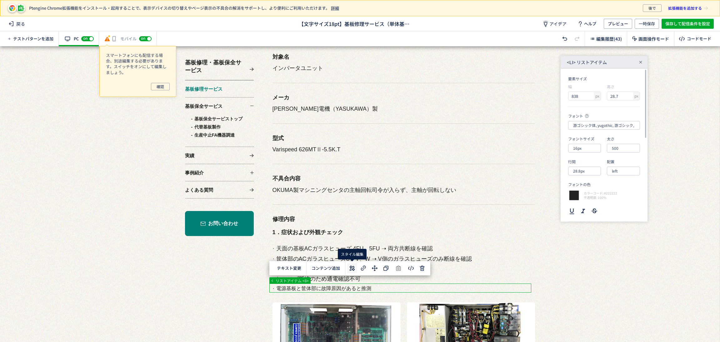
click at [352, 265] on icon at bounding box center [353, 268] width 8 height 8
click at [586, 149] on input "16px" at bounding box center [584, 148] width 33 height 9
click at [587, 210] on div "18px" at bounding box center [589, 207] width 27 height 11
type input "18px"
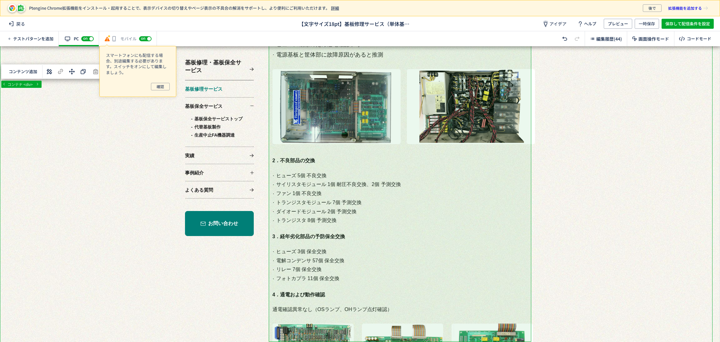
scroll to position [1688, 0]
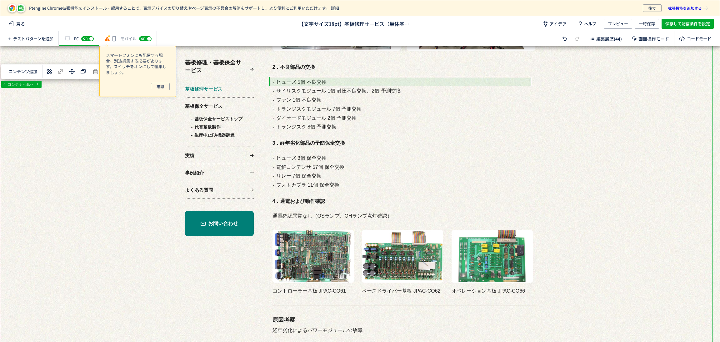
click at [351, 84] on div at bounding box center [356, 238] width 713 height 3760
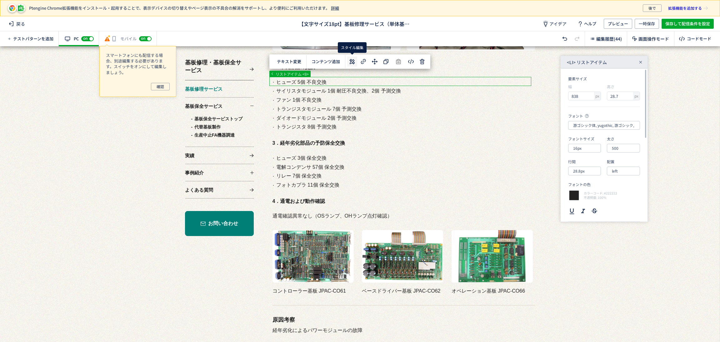
click at [355, 61] on icon at bounding box center [353, 62] width 8 height 8
click at [593, 150] on input "16px" at bounding box center [584, 148] width 33 height 9
click at [592, 206] on div "18px" at bounding box center [589, 207] width 27 height 11
type input "18px"
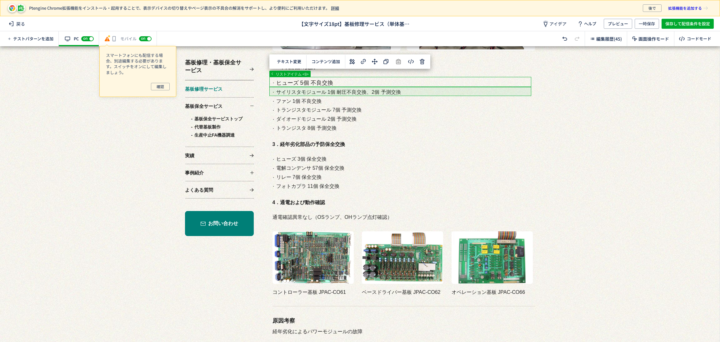
click at [336, 89] on div at bounding box center [356, 238] width 713 height 3760
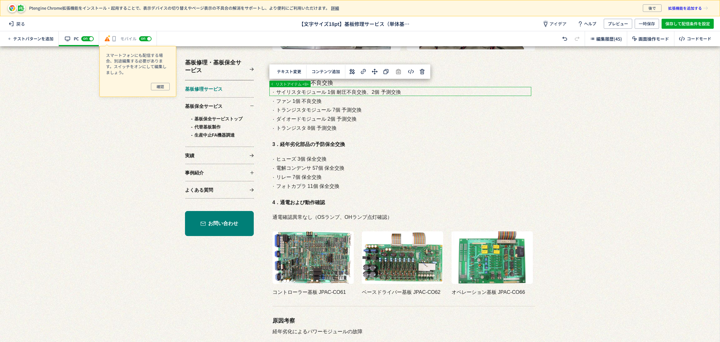
click at [336, 89] on div at bounding box center [356, 238] width 713 height 3760
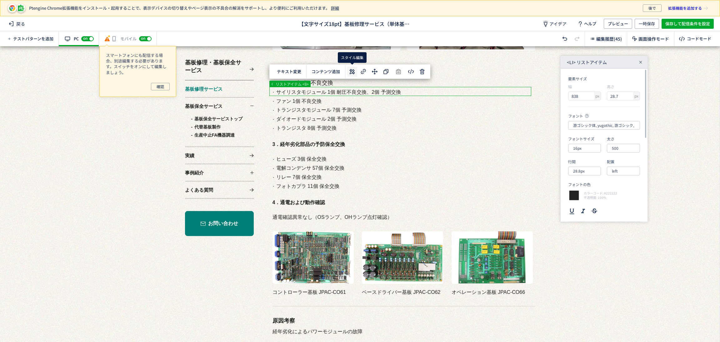
click at [353, 73] on use at bounding box center [352, 71] width 5 height 5
click at [581, 146] on input "16px" at bounding box center [584, 148] width 33 height 9
click at [591, 210] on div "18px" at bounding box center [589, 207] width 27 height 11
type input "18px"
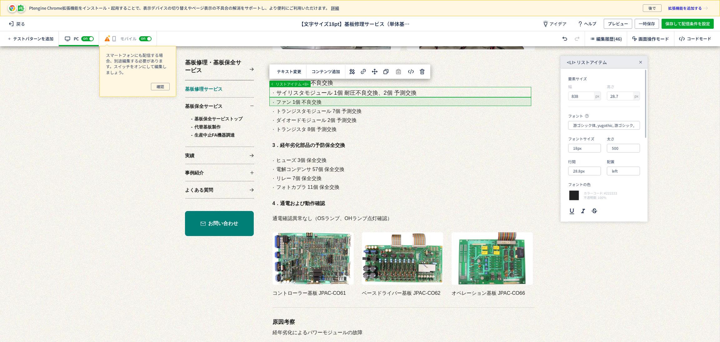
click at [371, 103] on div at bounding box center [356, 238] width 713 height 3760
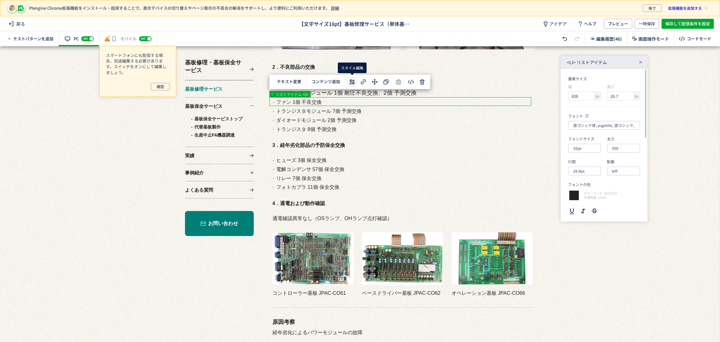
click at [352, 83] on icon at bounding box center [353, 82] width 8 height 8
click at [583, 148] on input "16px" at bounding box center [584, 148] width 33 height 9
click at [586, 207] on div "18px" at bounding box center [589, 207] width 27 height 11
type input "18px"
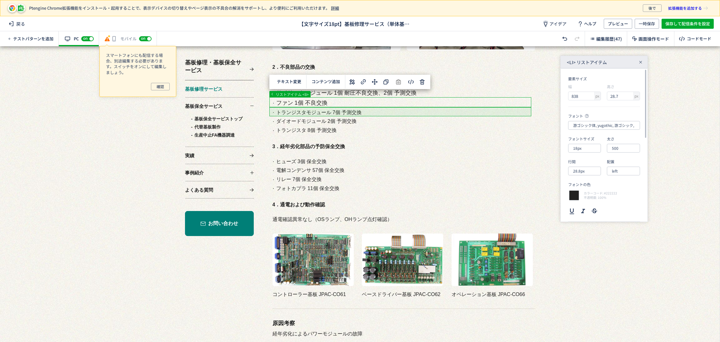
click at [401, 108] on div at bounding box center [356, 238] width 713 height 3760
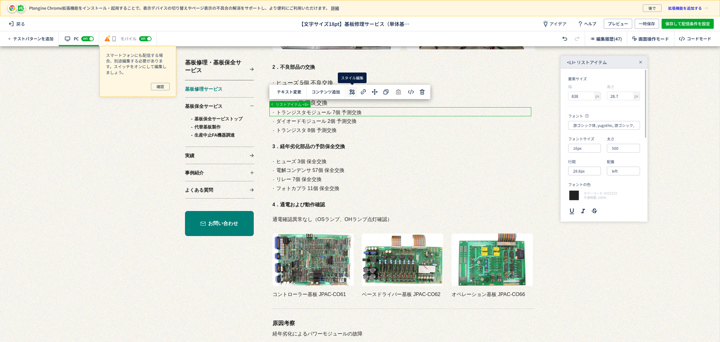
click at [355, 92] on icon at bounding box center [353, 92] width 8 height 8
click at [582, 147] on input "16px" at bounding box center [584, 148] width 33 height 9
click at [583, 207] on div "18px" at bounding box center [589, 207] width 27 height 11
type input "18px"
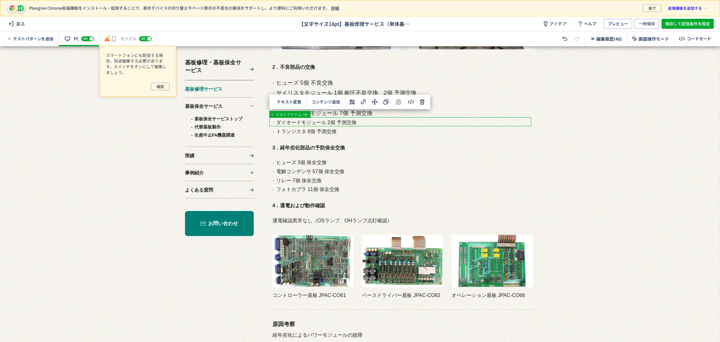
click at [357, 123] on div at bounding box center [356, 238] width 713 height 3760
click at [355, 103] on icon at bounding box center [353, 102] width 8 height 8
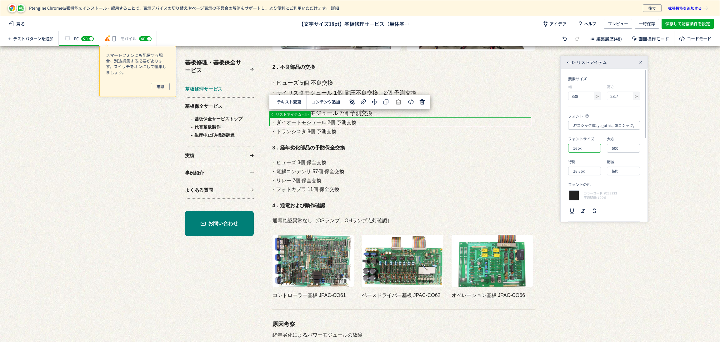
click at [592, 150] on input "16px" at bounding box center [584, 148] width 33 height 9
click at [593, 212] on div "18px" at bounding box center [589, 207] width 27 height 11
type input "18px"
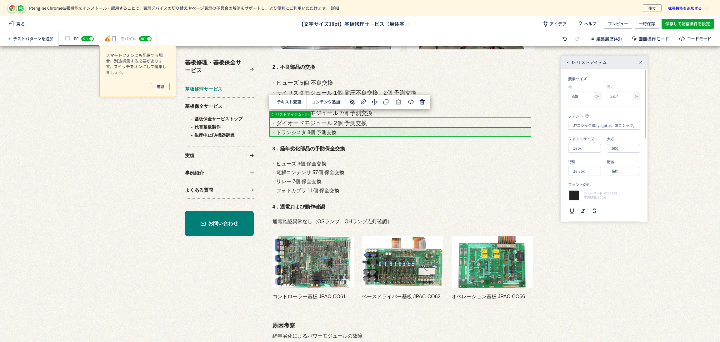
click at [350, 128] on div at bounding box center [356, 238] width 713 height 3760
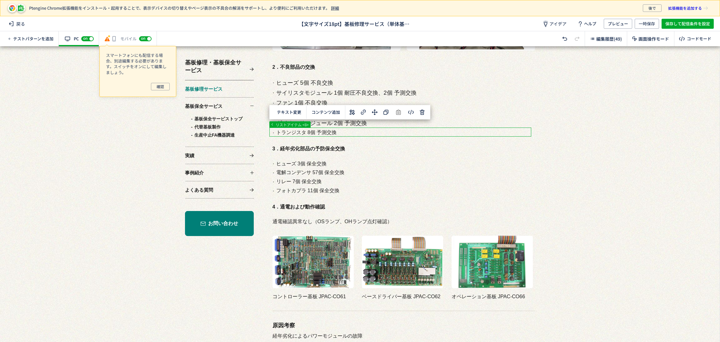
click at [346, 112] on div "テキスト変更 選択した要素の前 選択した要素の後 選択した領域内の先頭 選択した領域内の末尾 コンテンツ追加" at bounding box center [349, 112] width 161 height 14
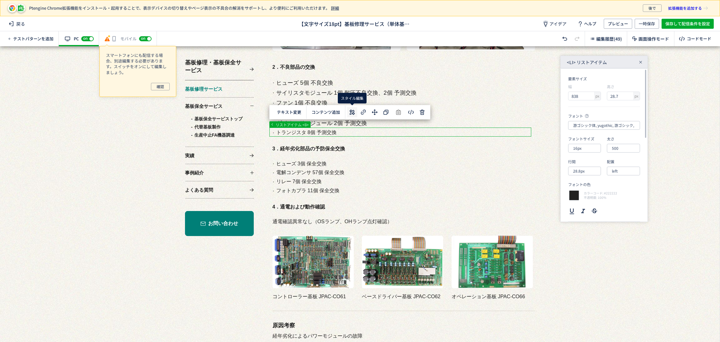
click at [349, 113] on icon at bounding box center [353, 112] width 8 height 8
click at [592, 152] on input "16px" at bounding box center [584, 148] width 33 height 9
click at [594, 205] on div "18px" at bounding box center [589, 207] width 27 height 11
type input "18px"
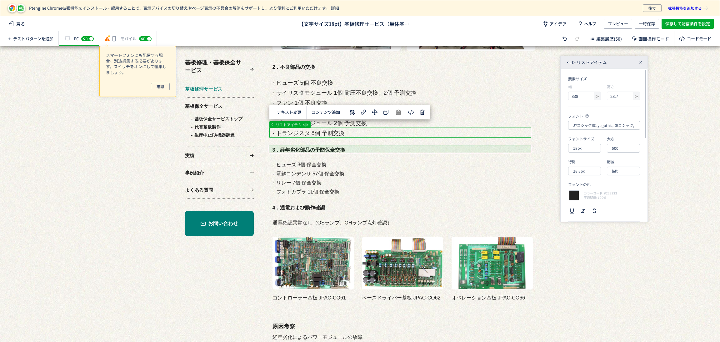
click at [342, 152] on div at bounding box center [356, 238] width 713 height 3760
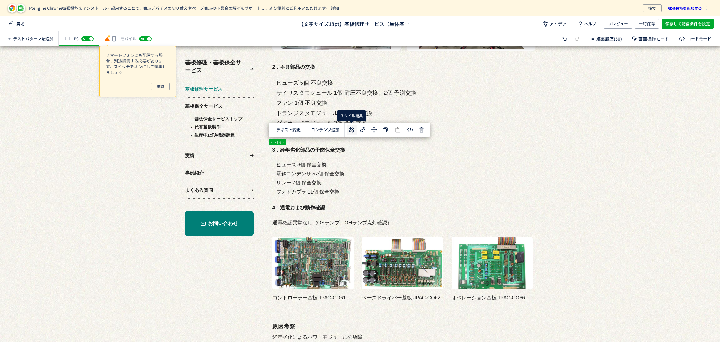
click at [350, 132] on use at bounding box center [351, 129] width 5 height 5
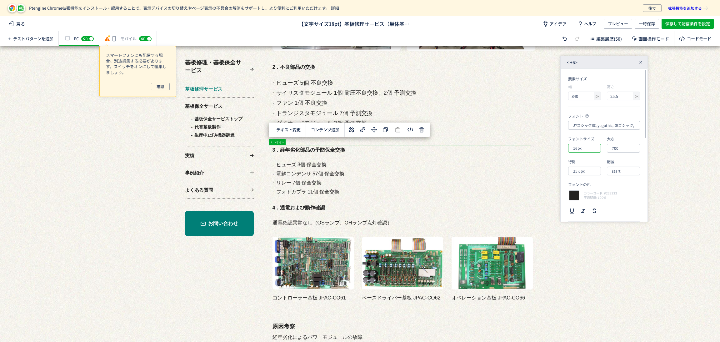
click at [581, 152] on input "16px" at bounding box center [584, 148] width 33 height 9
click at [583, 206] on div "18px" at bounding box center [589, 207] width 27 height 11
type input "18px"
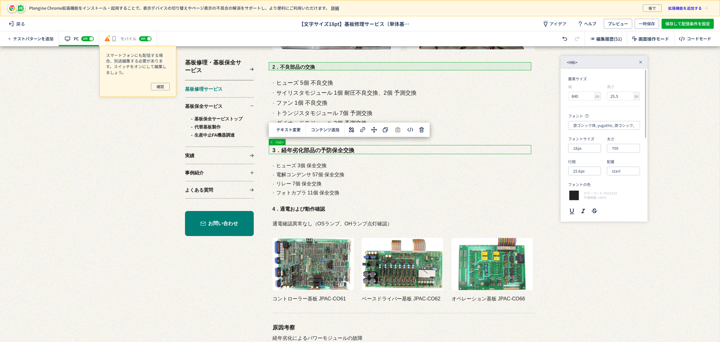
click at [327, 67] on div at bounding box center [356, 238] width 713 height 3760
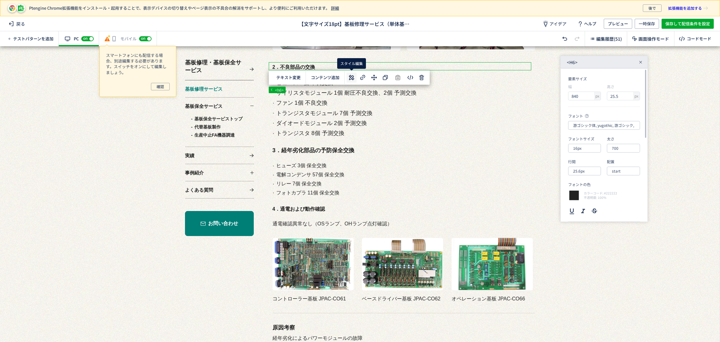
click at [350, 80] on icon at bounding box center [352, 78] width 8 height 8
click at [598, 147] on input "16px" at bounding box center [584, 148] width 33 height 9
click at [589, 208] on div "18px" at bounding box center [589, 207] width 27 height 11
type input "18px"
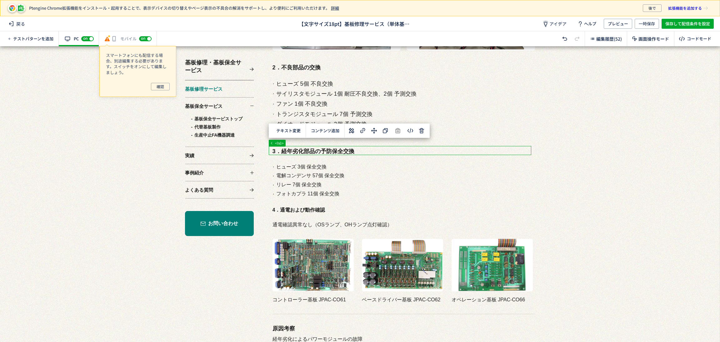
click at [478, 154] on div at bounding box center [356, 238] width 713 height 3760
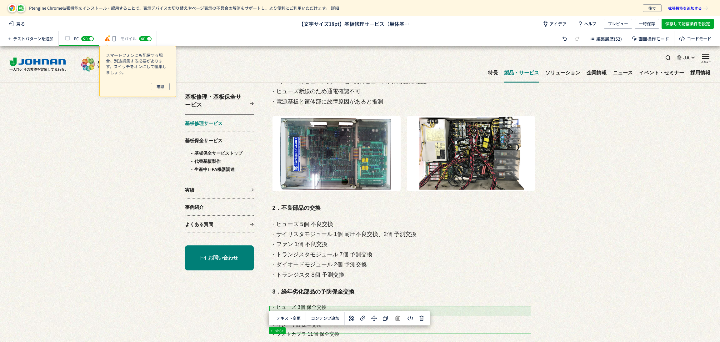
scroll to position [1501, 0]
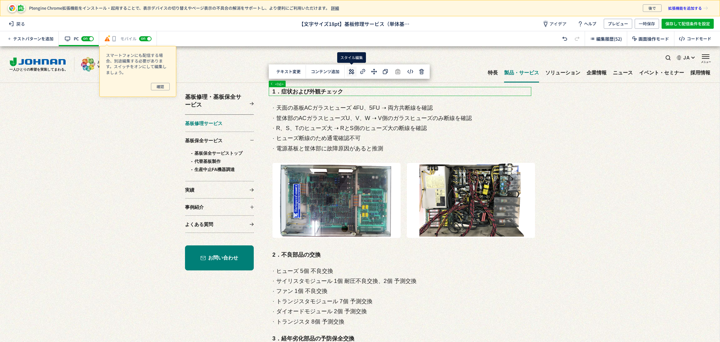
click at [352, 71] on icon at bounding box center [352, 72] width 8 height 8
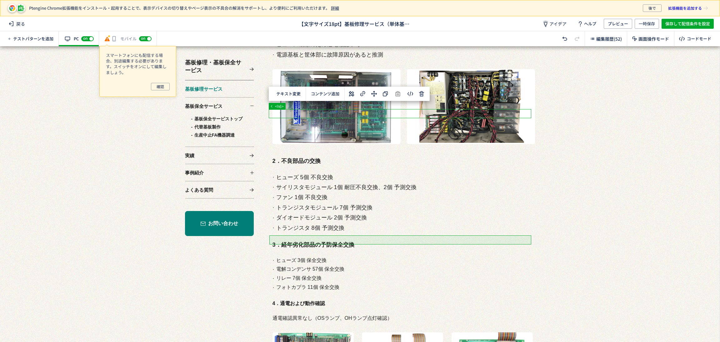
scroll to position [1641, 0]
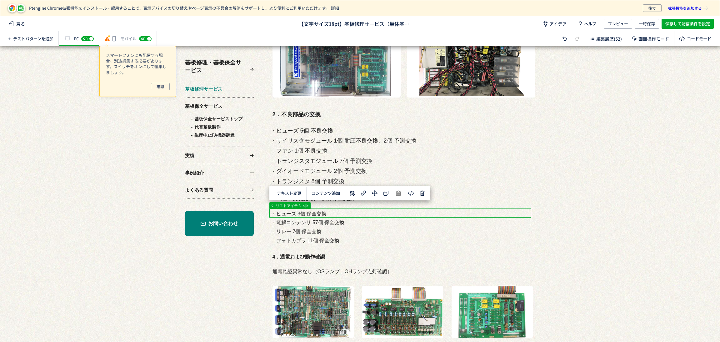
click at [395, 212] on div at bounding box center [356, 289] width 713 height 3769
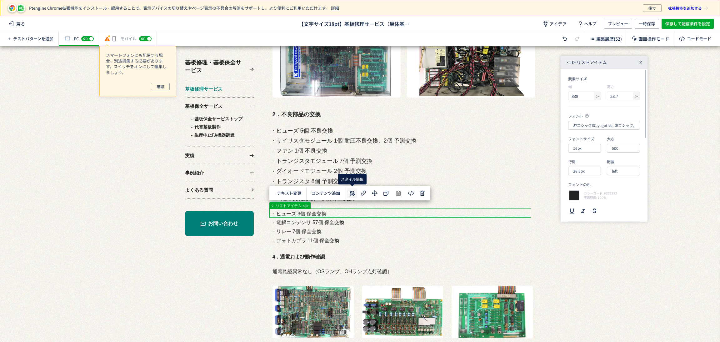
click at [354, 193] on icon at bounding box center [353, 193] width 8 height 8
click at [590, 149] on input "16px" at bounding box center [584, 148] width 33 height 9
click at [589, 204] on div "18px" at bounding box center [589, 207] width 27 height 11
type input "18px"
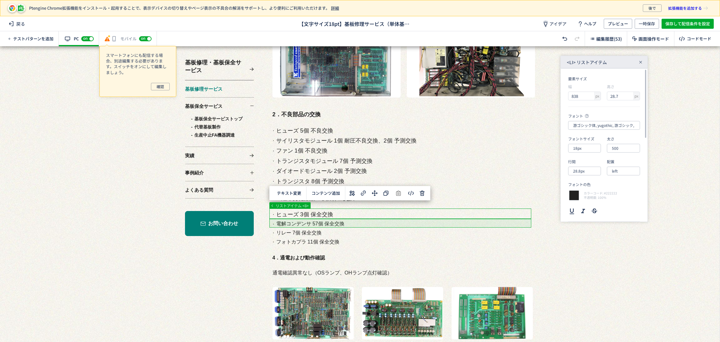
click at [369, 226] on div at bounding box center [356, 289] width 713 height 3769
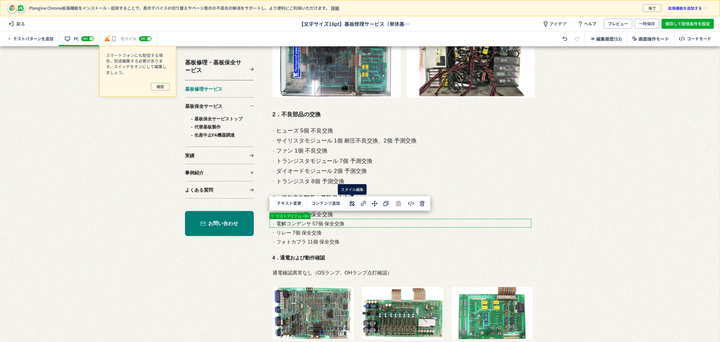
click at [349, 205] on icon at bounding box center [353, 204] width 8 height 8
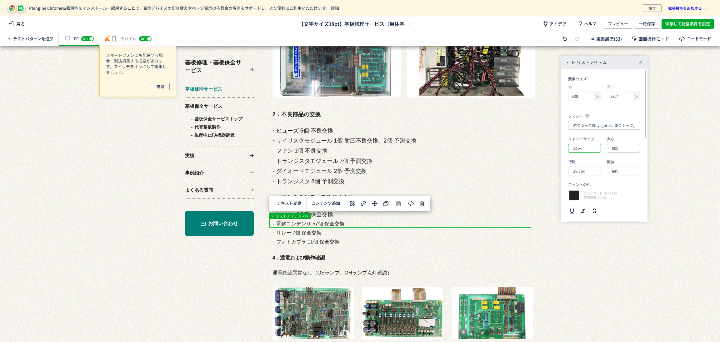
click at [586, 152] on input "16px" at bounding box center [584, 148] width 33 height 9
click at [593, 204] on div "18px" at bounding box center [589, 207] width 27 height 11
type input "18px"
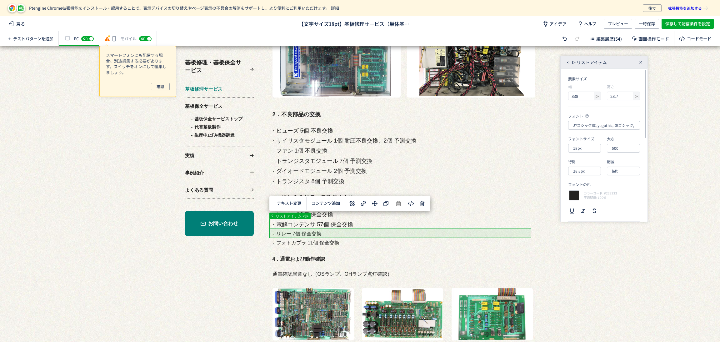
click at [380, 233] on div at bounding box center [356, 289] width 713 height 3769
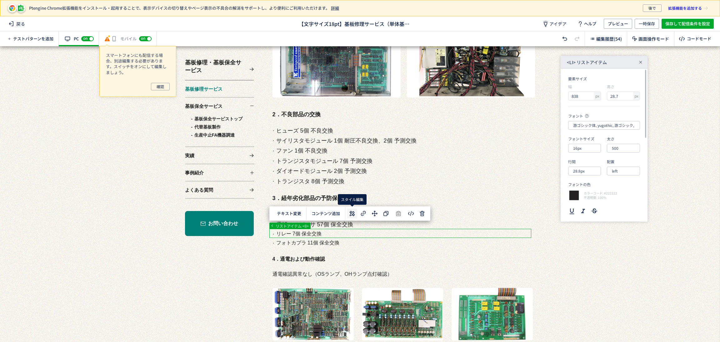
click at [351, 213] on icon at bounding box center [353, 214] width 8 height 8
click at [587, 148] on input "16px" at bounding box center [584, 148] width 33 height 9
click at [593, 208] on div "18px" at bounding box center [589, 207] width 27 height 11
type input "18px"
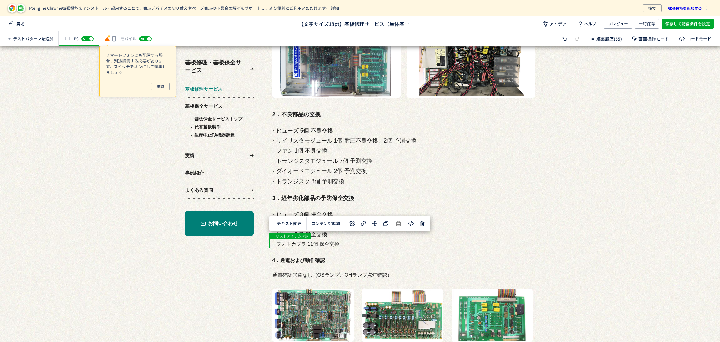
click at [351, 245] on div at bounding box center [356, 289] width 713 height 3769
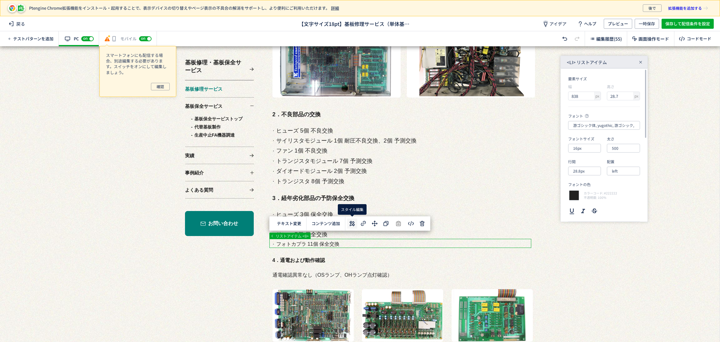
click at [350, 227] on icon at bounding box center [353, 224] width 8 height 8
click at [584, 149] on input "16px" at bounding box center [584, 148] width 33 height 9
click at [594, 204] on div "18px" at bounding box center [589, 207] width 27 height 11
type input "18px"
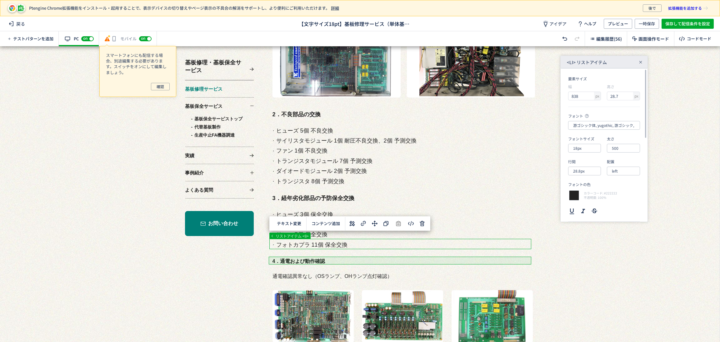
click at [380, 259] on div at bounding box center [356, 289] width 713 height 3769
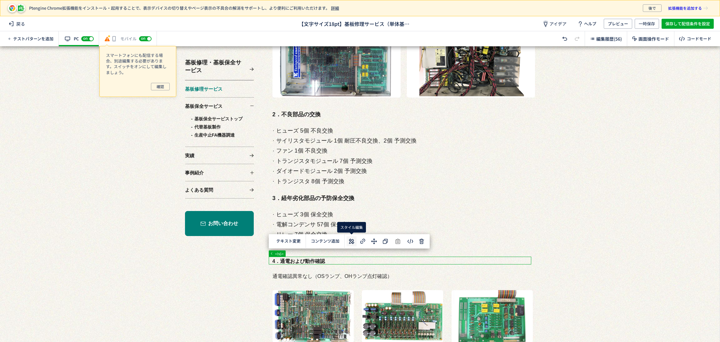
click at [349, 244] on icon at bounding box center [352, 242] width 8 height 8
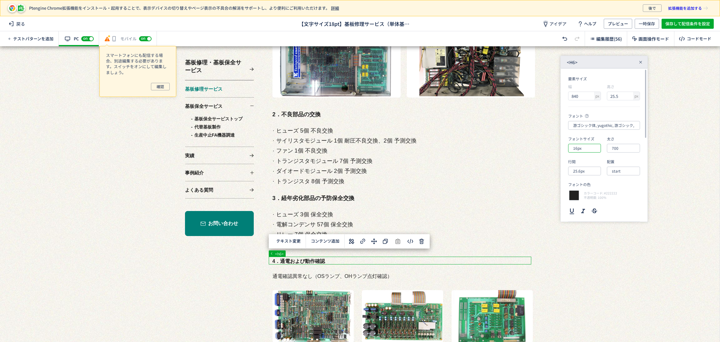
click at [585, 150] on input "16px" at bounding box center [584, 148] width 33 height 9
click at [582, 207] on div "18px" at bounding box center [589, 207] width 27 height 11
type input "18px"
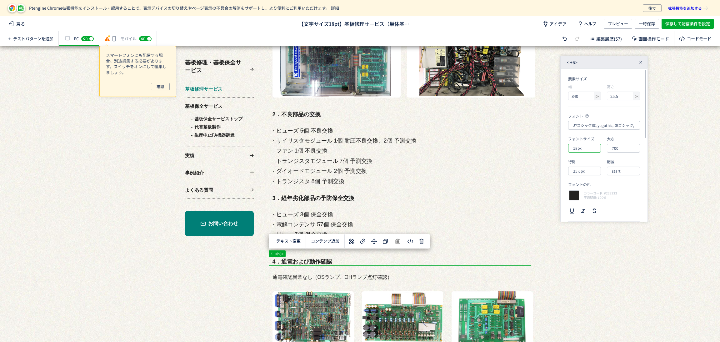
click at [587, 144] on input "18px" at bounding box center [584, 148] width 33 height 9
click at [587, 206] on div "18px" at bounding box center [589, 207] width 27 height 11
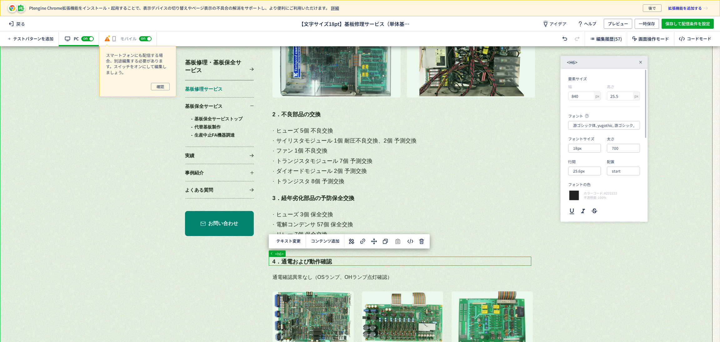
click at [564, 260] on div at bounding box center [356, 289] width 713 height 3769
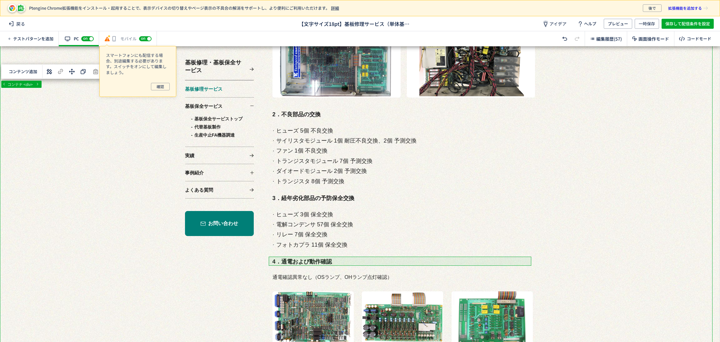
click at [322, 264] on div at bounding box center [356, 289] width 713 height 3769
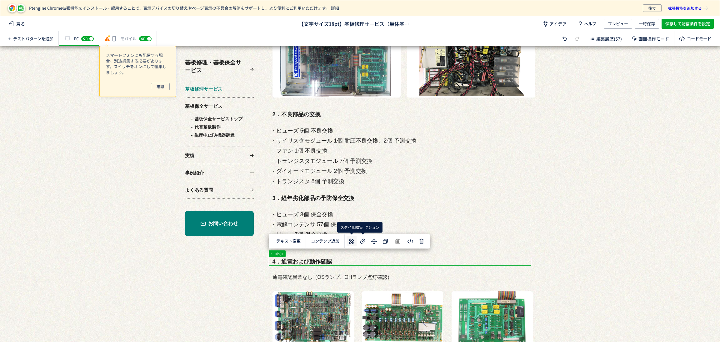
click at [353, 240] on use at bounding box center [351, 241] width 5 height 5
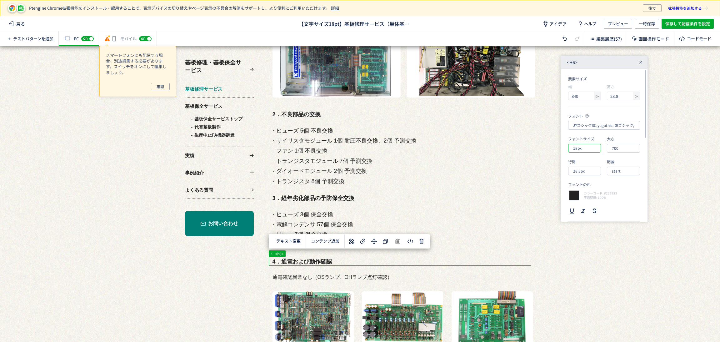
click at [587, 149] on input "18px" at bounding box center [584, 148] width 33 height 9
click at [588, 207] on div "18px" at bounding box center [589, 207] width 27 height 11
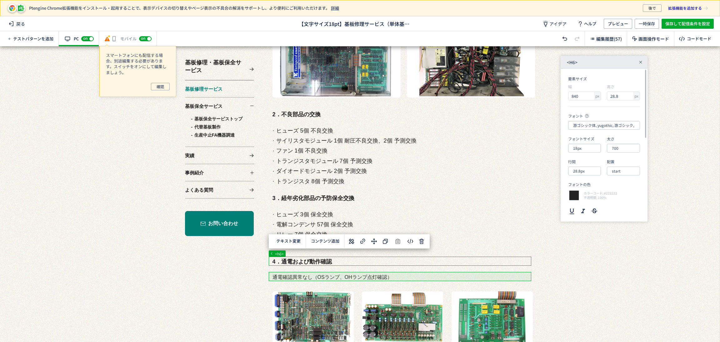
click at [364, 277] on div at bounding box center [356, 289] width 713 height 3769
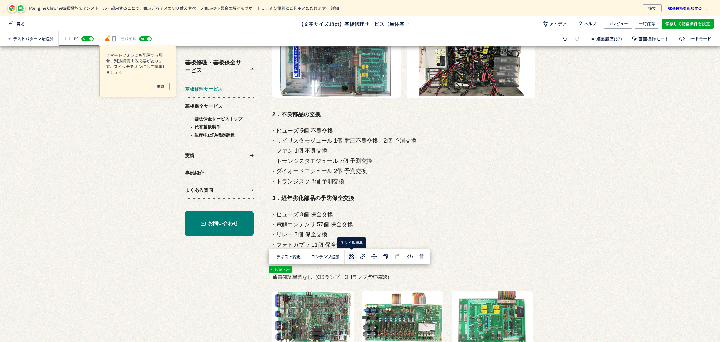
click at [354, 258] on use at bounding box center [351, 256] width 5 height 5
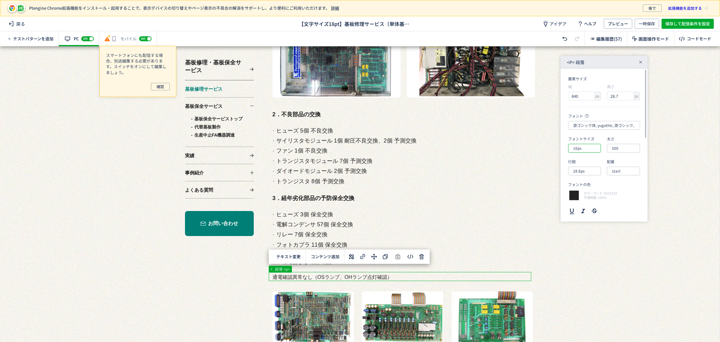
click at [585, 147] on input "16px" at bounding box center [584, 148] width 33 height 9
click at [599, 211] on li "18px" at bounding box center [589, 207] width 39 height 11
type input "18px"
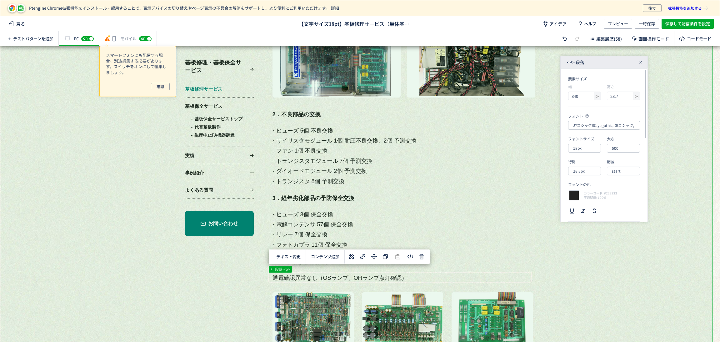
click at [576, 265] on div at bounding box center [356, 289] width 713 height 3769
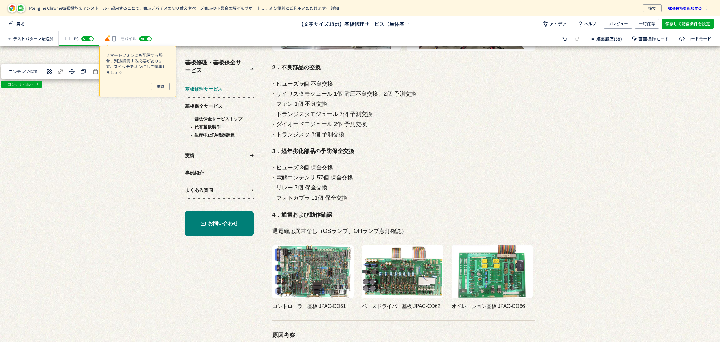
scroll to position [1782, 0]
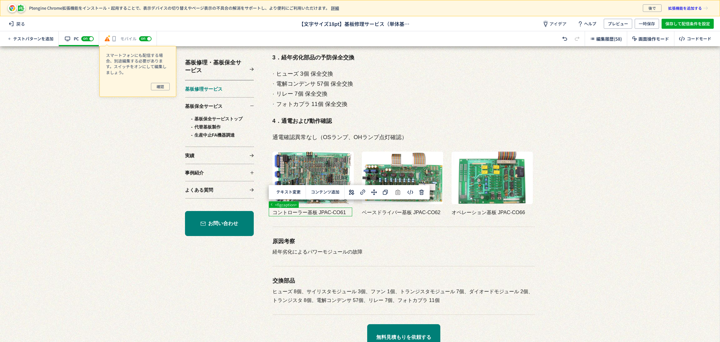
click at [340, 214] on div at bounding box center [356, 152] width 713 height 3775
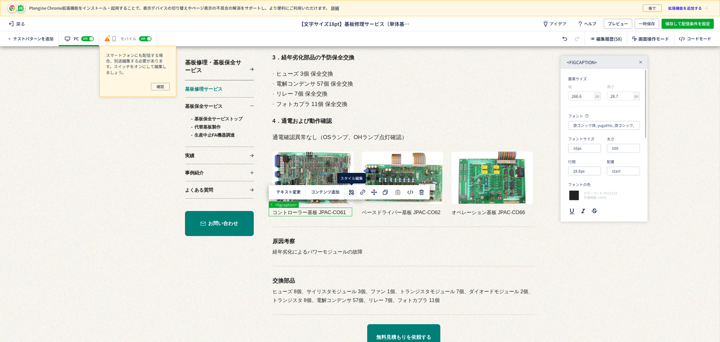
click at [354, 194] on use at bounding box center [351, 191] width 5 height 5
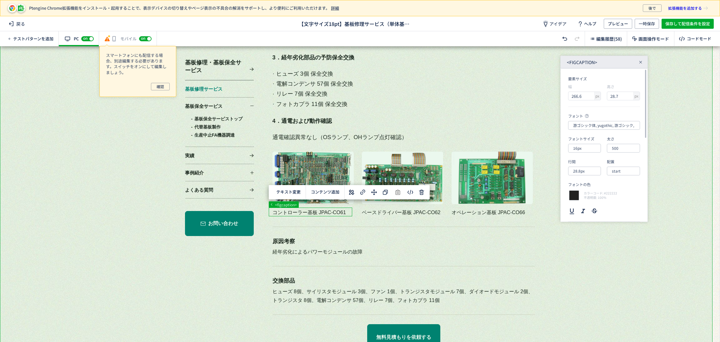
click at [575, 271] on div at bounding box center [356, 152] width 713 height 3775
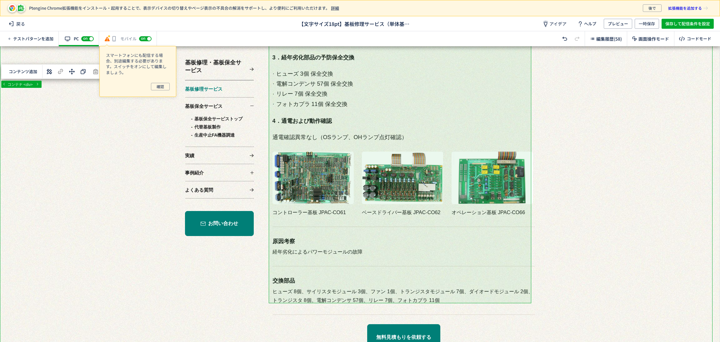
scroll to position [1829, 0]
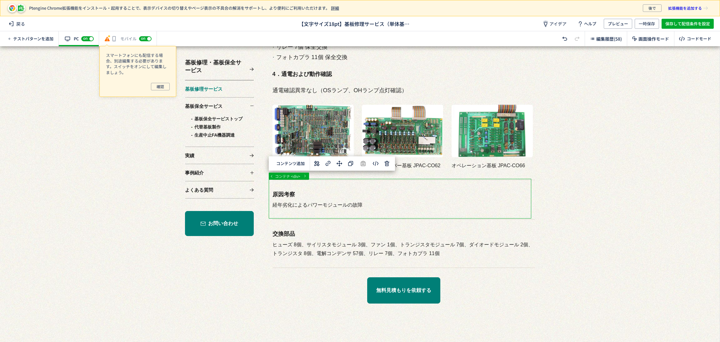
click at [360, 209] on div at bounding box center [356, 105] width 713 height 3775
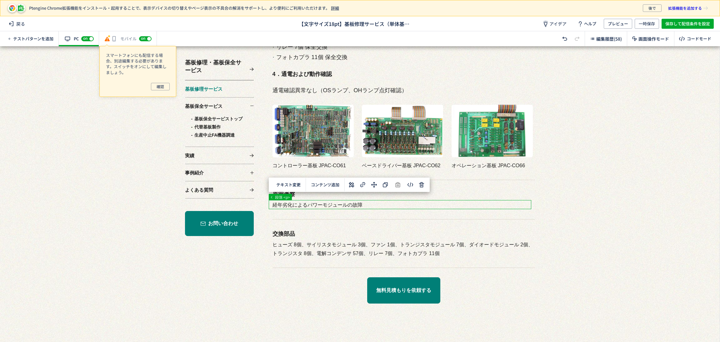
click at [348, 205] on div at bounding box center [356, 105] width 713 height 3775
click at [354, 187] on icon at bounding box center [352, 185] width 8 height 8
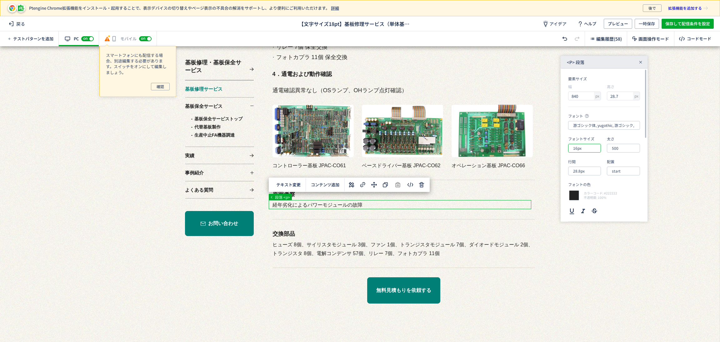
click at [586, 148] on input "16px" at bounding box center [584, 148] width 33 height 9
click at [594, 210] on div "18px" at bounding box center [589, 207] width 27 height 11
type input "18px"
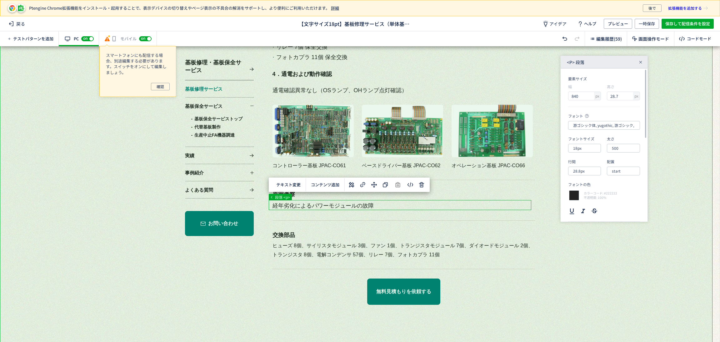
click at [589, 274] on div at bounding box center [356, 105] width 713 height 3775
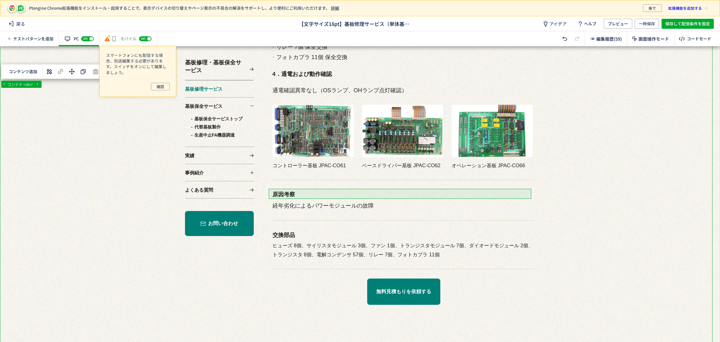
click at [288, 198] on div at bounding box center [356, 105] width 713 height 3775
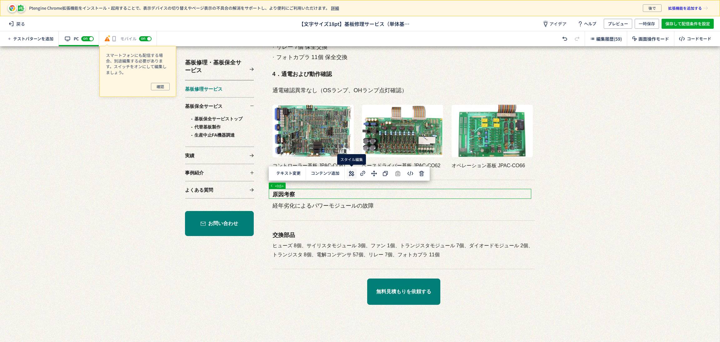
click at [351, 174] on icon at bounding box center [352, 174] width 8 height 8
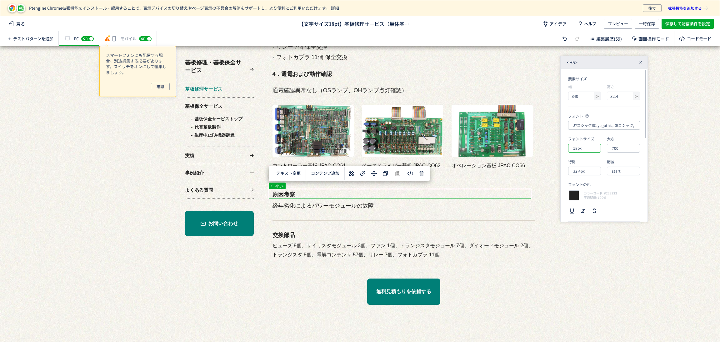
click at [590, 152] on input "18px" at bounding box center [584, 148] width 33 height 9
click at [592, 206] on div "18px" at bounding box center [589, 207] width 27 height 11
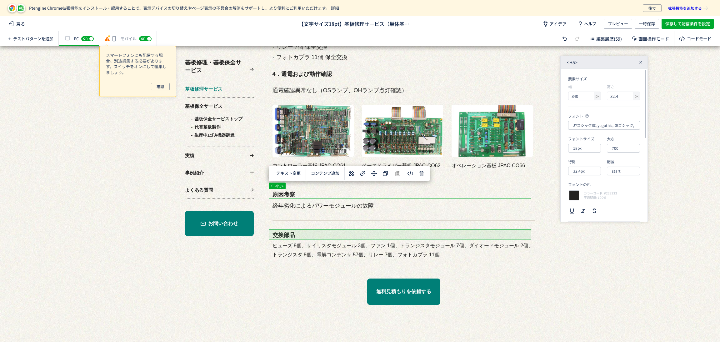
click at [301, 233] on div at bounding box center [356, 105] width 713 height 3775
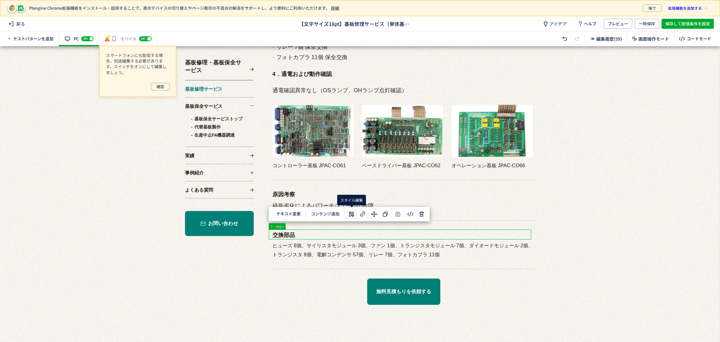
click at [352, 217] on icon at bounding box center [352, 214] width 8 height 8
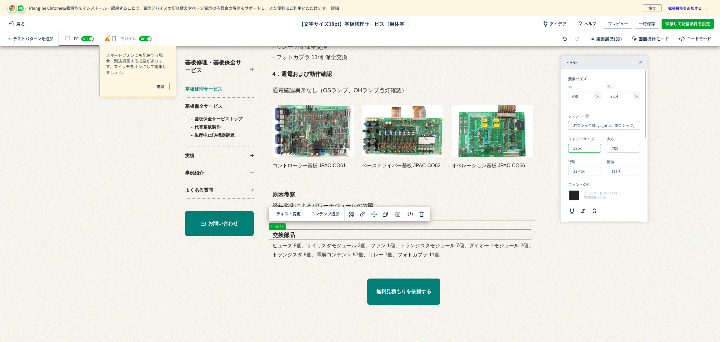
click at [590, 152] on input "18px" at bounding box center [584, 148] width 33 height 9
click at [600, 207] on li "18px" at bounding box center [589, 207] width 39 height 11
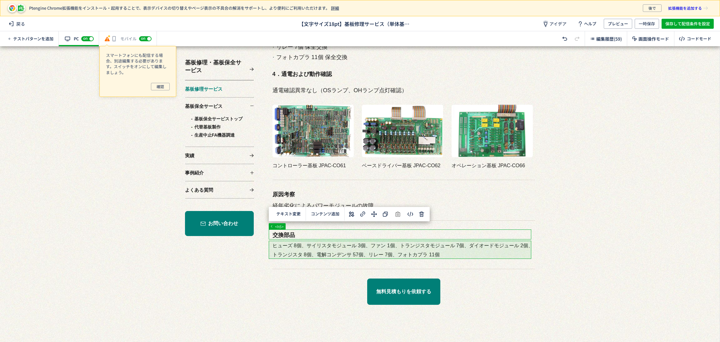
click at [410, 245] on div at bounding box center [356, 105] width 713 height 3775
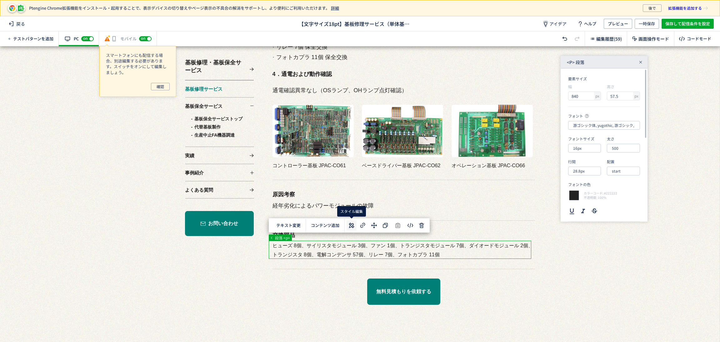
click at [350, 225] on use at bounding box center [351, 225] width 5 height 5
click at [584, 150] on input "16px" at bounding box center [584, 148] width 33 height 9
click at [599, 204] on li "18px" at bounding box center [589, 207] width 39 height 11
type input "18px"
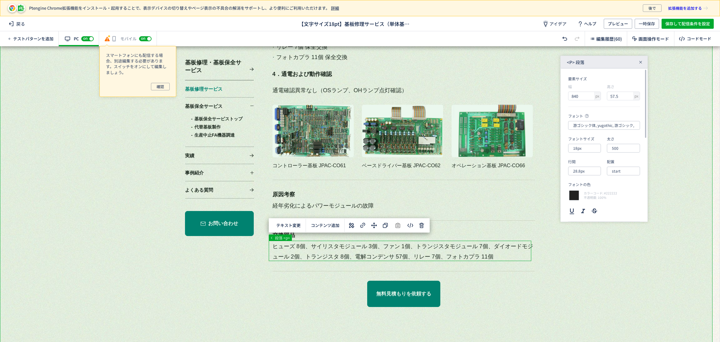
click at [600, 258] on div at bounding box center [356, 105] width 713 height 3775
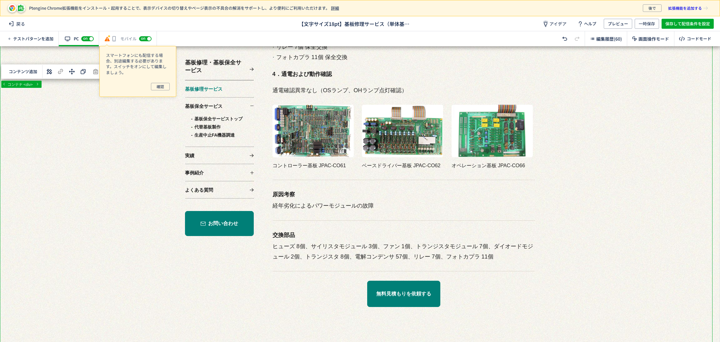
scroll to position [1875, 0]
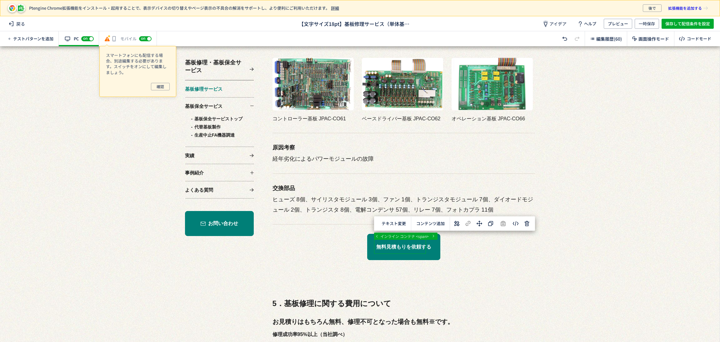
click at [418, 246] on div at bounding box center [356, 60] width 713 height 3779
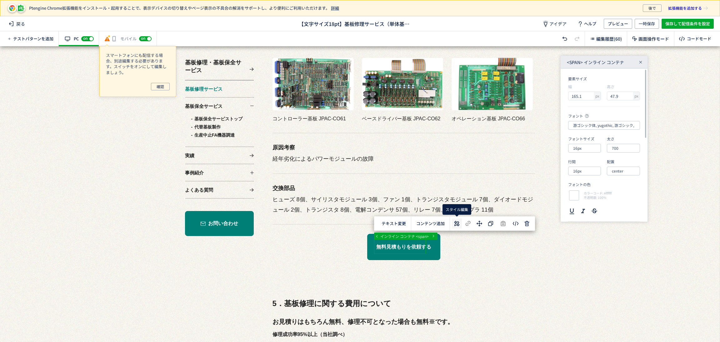
click at [454, 222] on icon at bounding box center [457, 224] width 8 height 8
click at [586, 151] on input "16px" at bounding box center [584, 148] width 33 height 9
click at [593, 209] on div "18px" at bounding box center [589, 207] width 27 height 11
type input "18px"
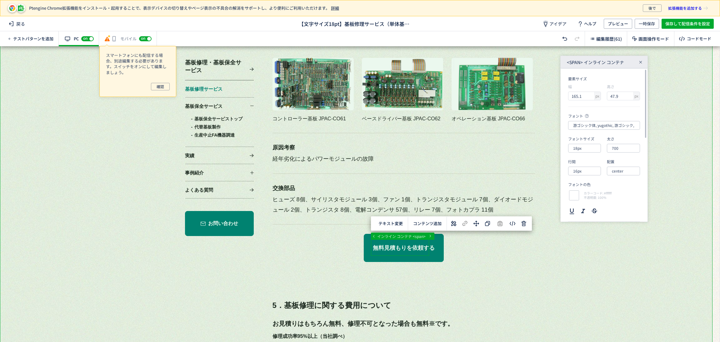
click at [584, 274] on div at bounding box center [356, 60] width 713 height 3779
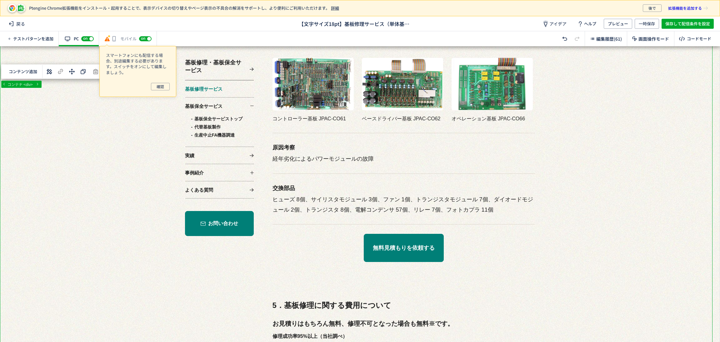
scroll to position [1969, 0]
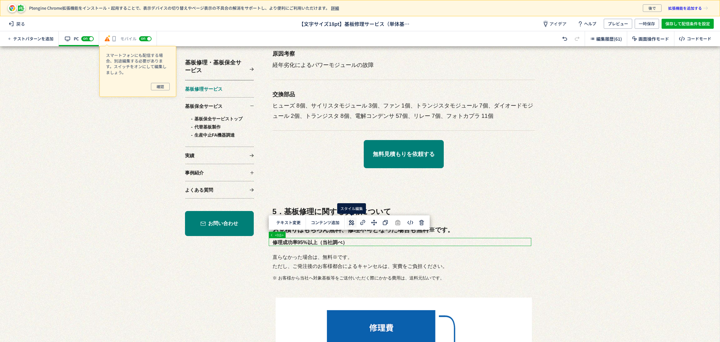
click at [350, 224] on use at bounding box center [351, 222] width 5 height 5
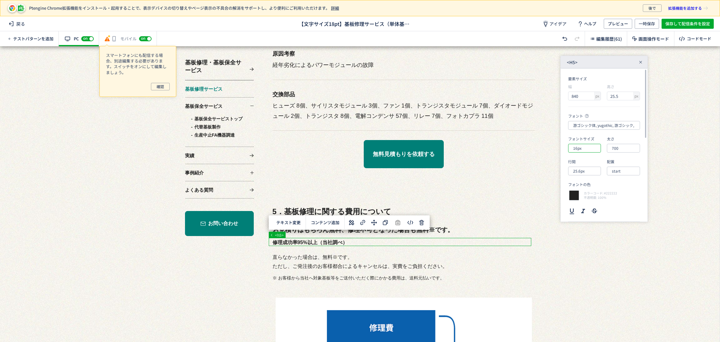
click at [589, 148] on input "16px" at bounding box center [584, 148] width 33 height 9
click at [591, 205] on div "18px" at bounding box center [589, 207] width 27 height 11
type input "18px"
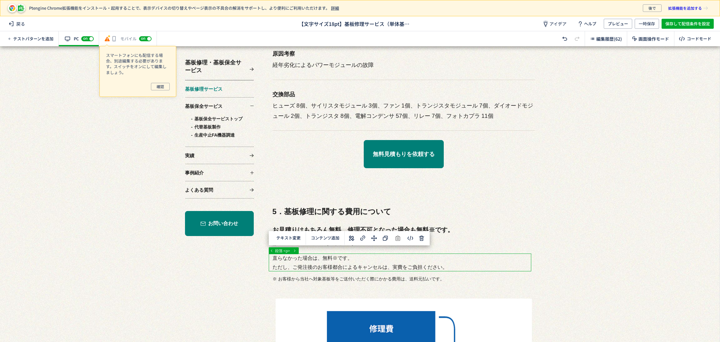
click at [351, 240] on icon at bounding box center [352, 238] width 8 height 8
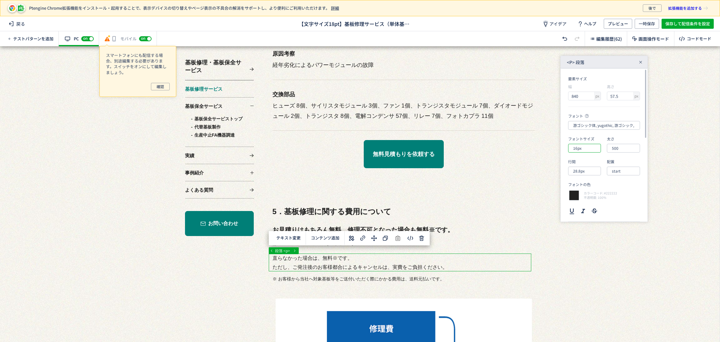
click at [586, 152] on input "16px" at bounding box center [584, 148] width 33 height 9
click at [592, 204] on div "18px" at bounding box center [589, 207] width 27 height 11
type input "18px"
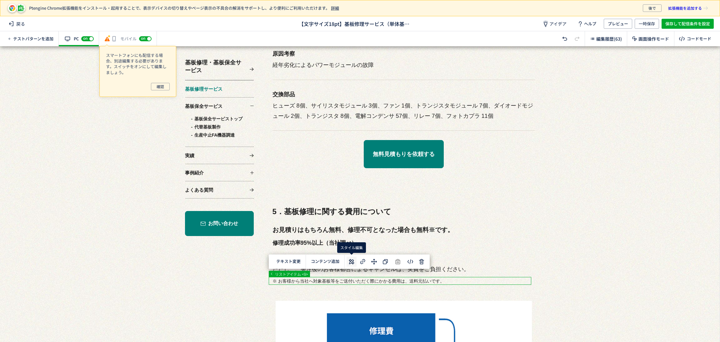
click at [350, 259] on use at bounding box center [351, 261] width 5 height 5
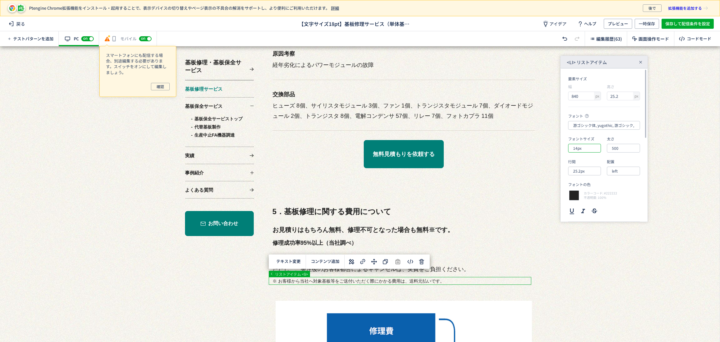
click at [589, 149] on input "14px" at bounding box center [584, 148] width 33 height 9
click at [596, 197] on li "16px" at bounding box center [589, 196] width 39 height 11
type input "16px"
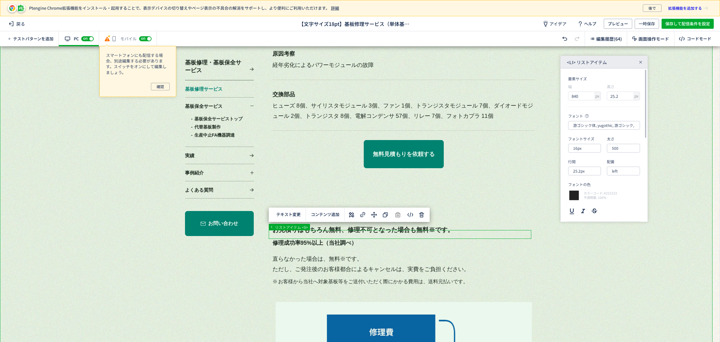
scroll to position [2016, 0]
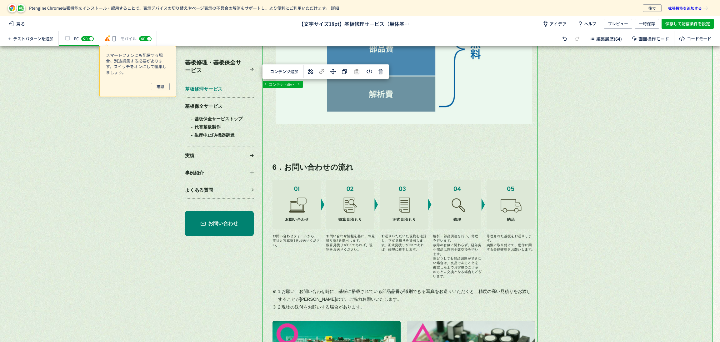
scroll to position [2344, 0]
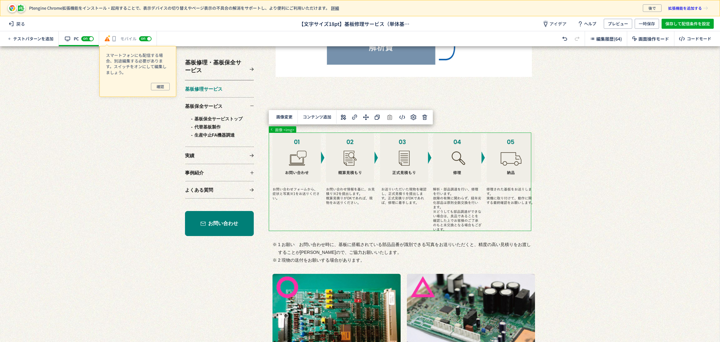
click at [346, 115] on icon at bounding box center [344, 117] width 8 height 8
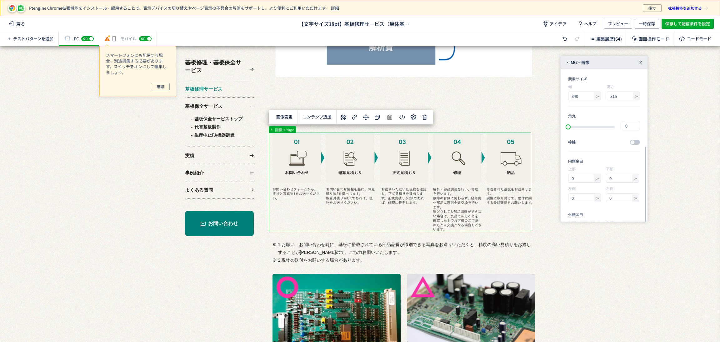
scroll to position [43, 0]
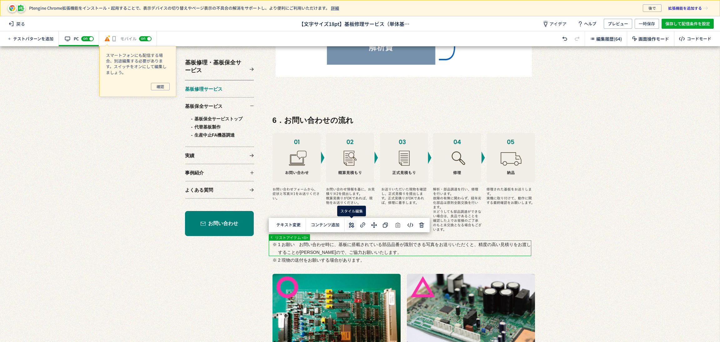
click at [353, 227] on icon at bounding box center [352, 225] width 8 height 8
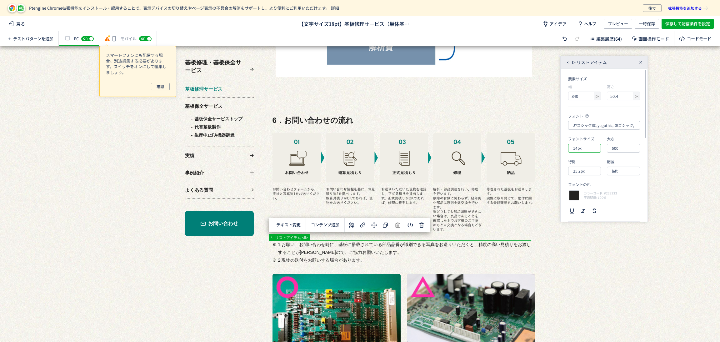
click at [586, 152] on input "14px" at bounding box center [584, 148] width 33 height 9
click at [591, 193] on div "16px" at bounding box center [589, 196] width 27 height 11
type input "16px"
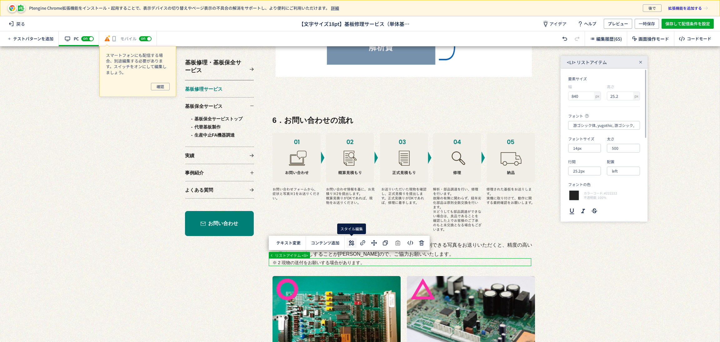
click at [353, 242] on icon at bounding box center [352, 243] width 8 height 8
click at [584, 148] on input "14px" at bounding box center [584, 148] width 33 height 9
click at [592, 208] on div "18px" at bounding box center [589, 207] width 27 height 11
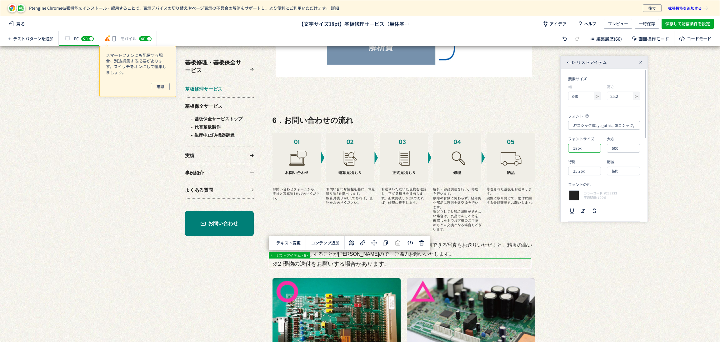
click at [588, 147] on input "18px" at bounding box center [584, 148] width 33 height 9
click at [587, 198] on div "16px" at bounding box center [589, 196] width 27 height 11
type input "16px"
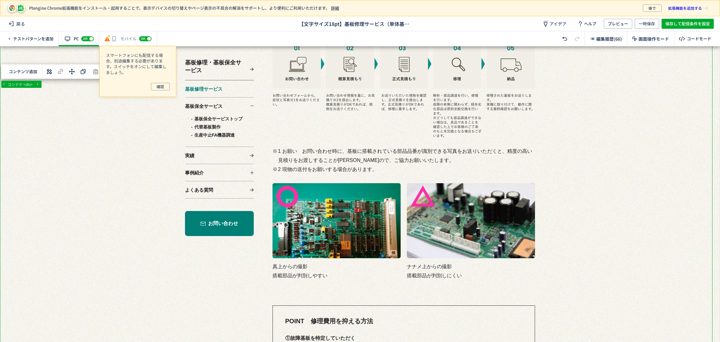
scroll to position [2485, 0]
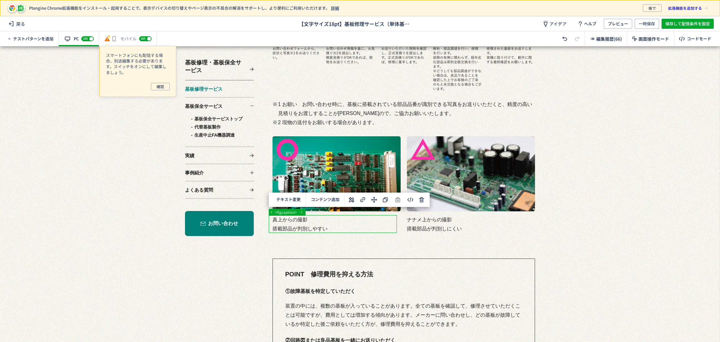
click at [348, 201] on icon at bounding box center [352, 200] width 8 height 8
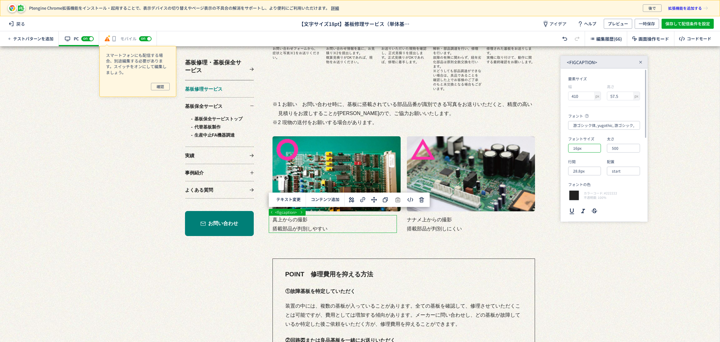
click at [590, 147] on input "16px" at bounding box center [584, 148] width 33 height 9
click at [595, 207] on div "18px" at bounding box center [589, 207] width 27 height 11
type input "18px"
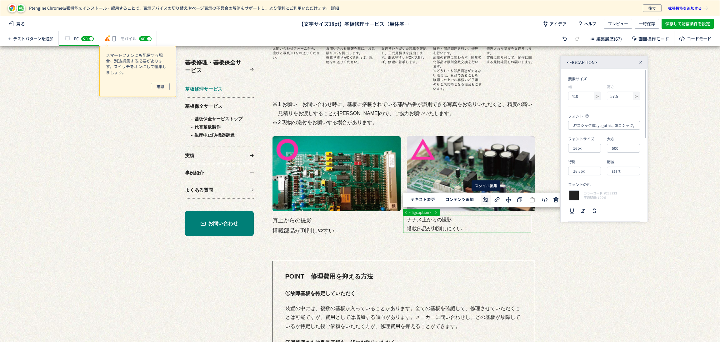
click at [482, 201] on icon at bounding box center [486, 200] width 8 height 8
click at [590, 151] on input "16px" at bounding box center [584, 148] width 33 height 9
click at [591, 203] on div "18px" at bounding box center [589, 207] width 27 height 11
type input "18px"
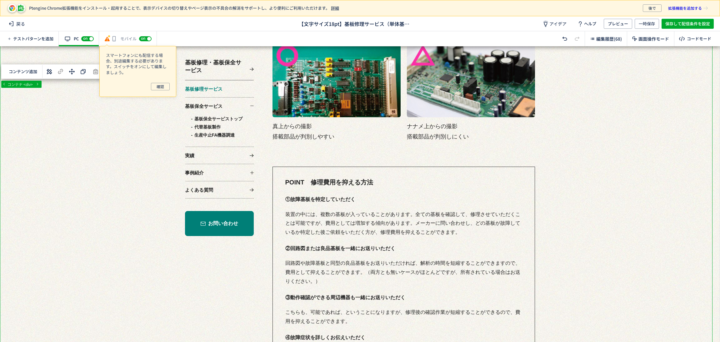
scroll to position [2626, 0]
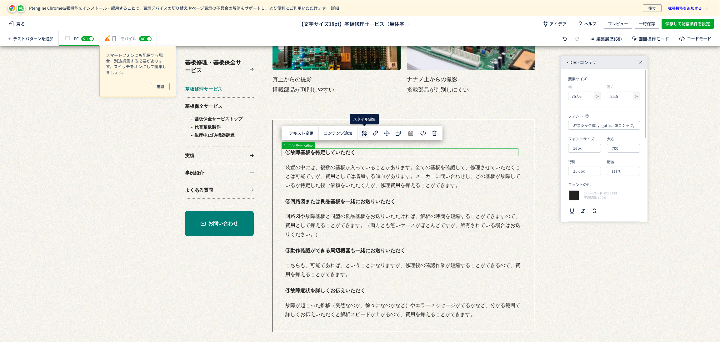
click at [361, 134] on icon at bounding box center [365, 133] width 8 height 8
click at [584, 151] on input "16px" at bounding box center [584, 148] width 33 height 9
click at [585, 205] on div "18px" at bounding box center [589, 207] width 27 height 11
type input "18px"
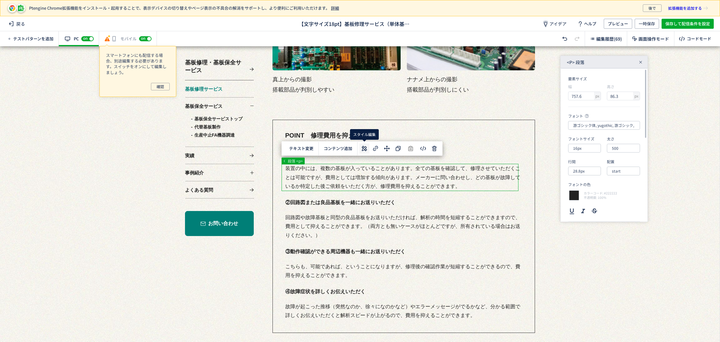
click at [366, 150] on icon at bounding box center [365, 149] width 8 height 8
click at [587, 153] on section "フォント 游ゴシック体, yugothic, 游ゴシック, Yu Gothic, sans-serif フォントサイズ 16px 太さ 500 行間 28.8…" at bounding box center [604, 167] width 72 height 108
click at [585, 148] on input "16px" at bounding box center [584, 148] width 33 height 9
click at [587, 206] on div "18px" at bounding box center [589, 207] width 27 height 11
type input "18px"
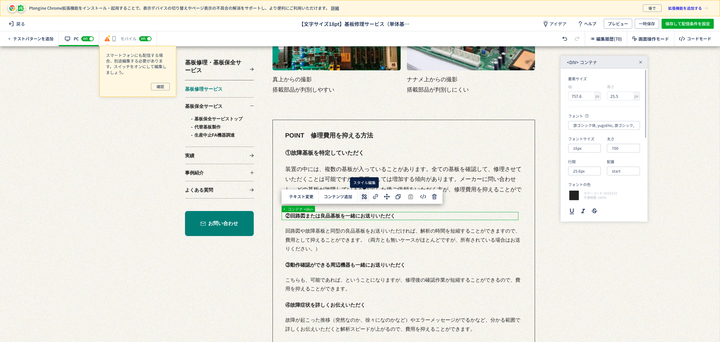
click at [362, 199] on icon at bounding box center [365, 197] width 8 height 8
click at [585, 148] on input "16px" at bounding box center [584, 148] width 33 height 9
click at [587, 205] on div "18px" at bounding box center [589, 207] width 27 height 11
type input "18px"
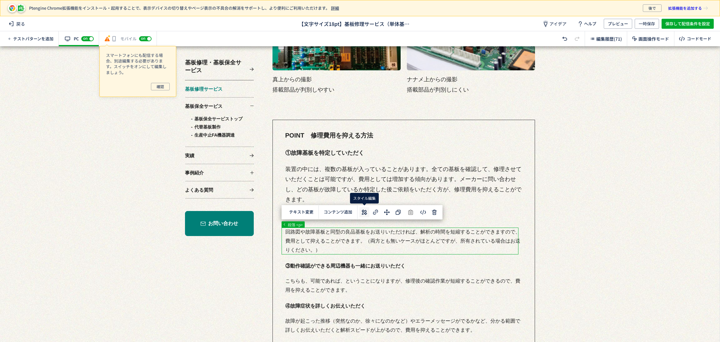
click at [363, 212] on icon at bounding box center [365, 213] width 8 height 8
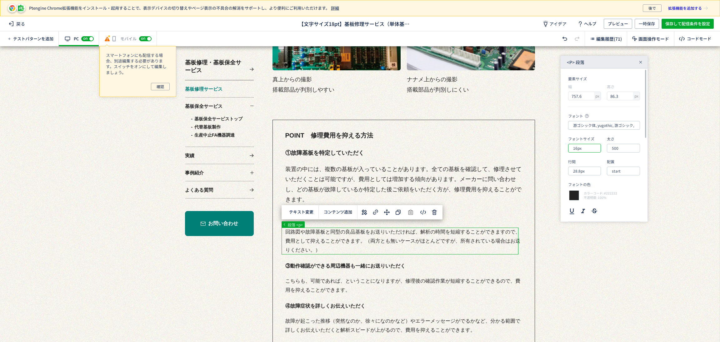
click at [586, 151] on input "16px" at bounding box center [584, 148] width 33 height 9
click at [586, 207] on div "18px" at bounding box center [589, 207] width 27 height 11
type input "18px"
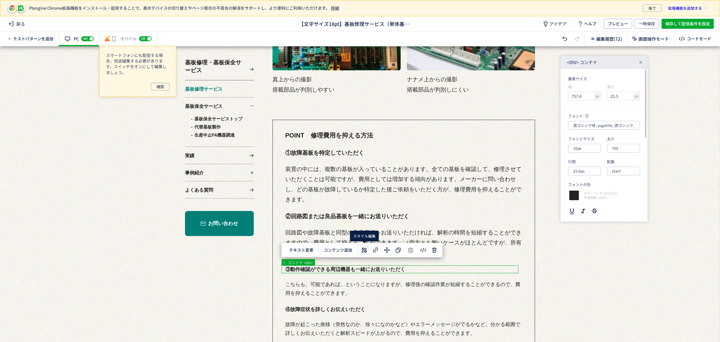
click at [361, 249] on icon at bounding box center [365, 250] width 8 height 8
click at [586, 148] on input "16px" at bounding box center [584, 148] width 33 height 9
click at [588, 206] on div "18px" at bounding box center [589, 207] width 27 height 11
type input "18px"
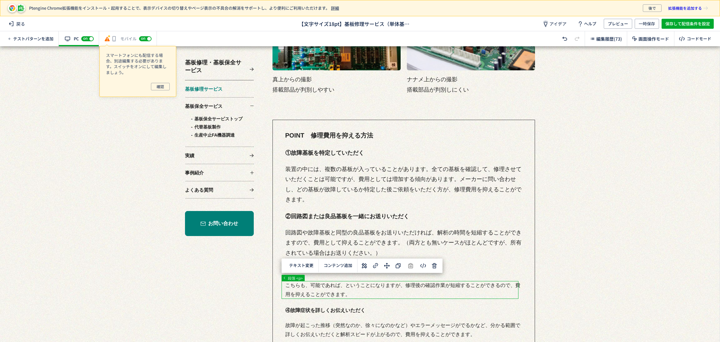
click at [368, 267] on button at bounding box center [365, 266] width 10 height 10
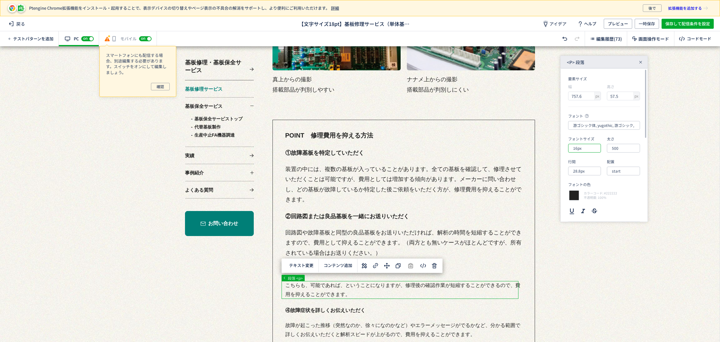
click at [585, 150] on input "16px" at bounding box center [584, 148] width 33 height 9
click at [589, 208] on div "18px" at bounding box center [589, 207] width 27 height 11
type input "18px"
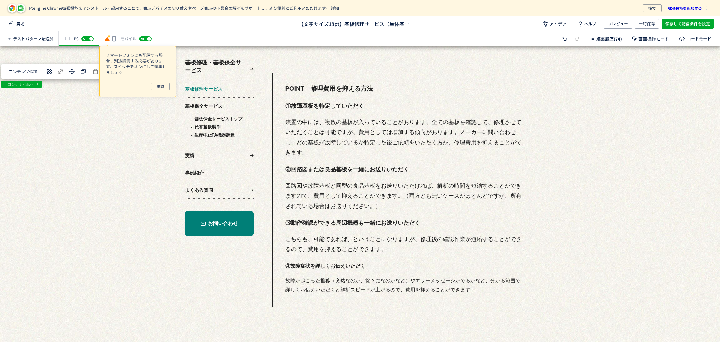
scroll to position [2720, 0]
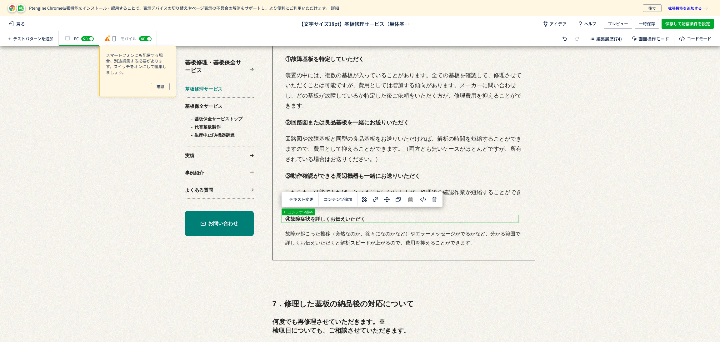
click at [364, 199] on icon at bounding box center [365, 200] width 8 height 8
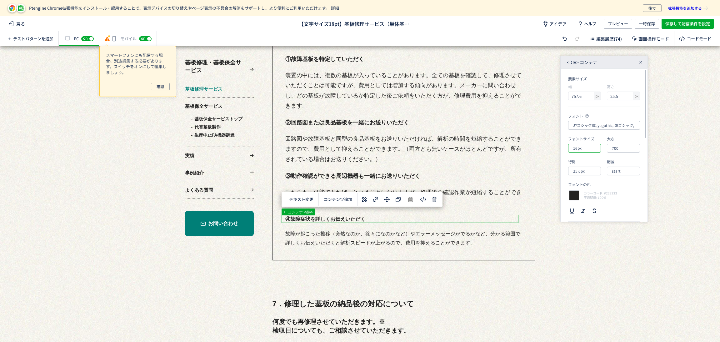
click at [592, 147] on input "16px" at bounding box center [584, 148] width 33 height 9
click at [589, 211] on div "18px" at bounding box center [589, 207] width 27 height 11
type input "18px"
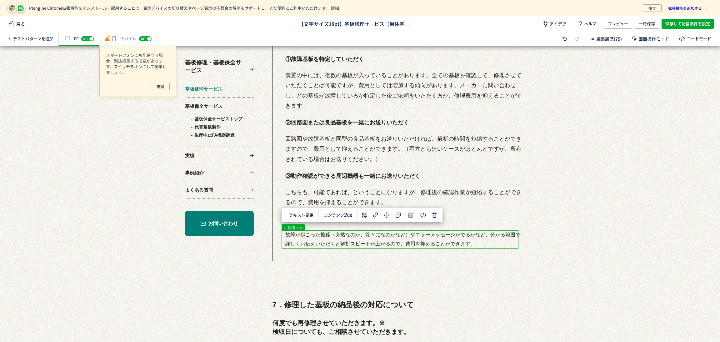
click at [367, 214] on icon at bounding box center [365, 215] width 8 height 8
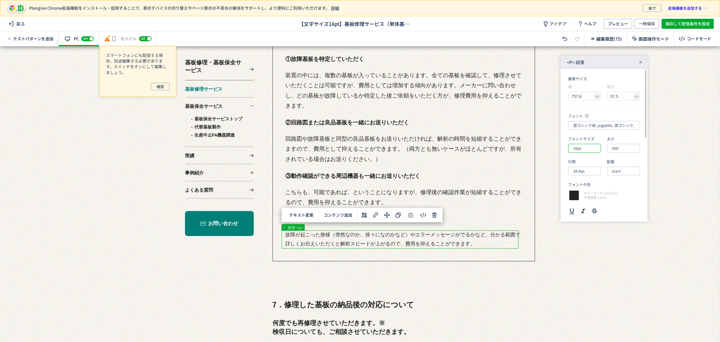
click at [586, 148] on input "16px" at bounding box center [584, 148] width 33 height 9
click at [591, 207] on div "18px" at bounding box center [589, 207] width 27 height 11
type input "18px"
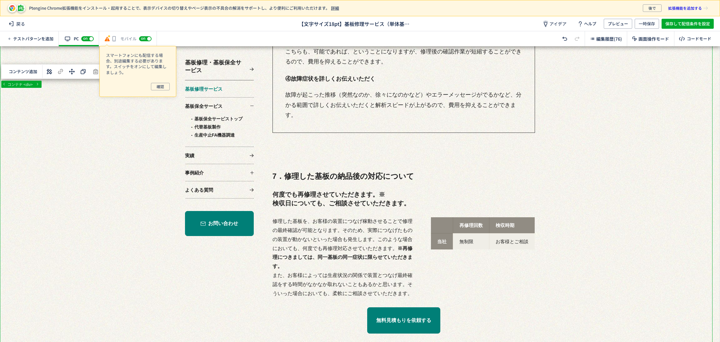
scroll to position [2907, 0]
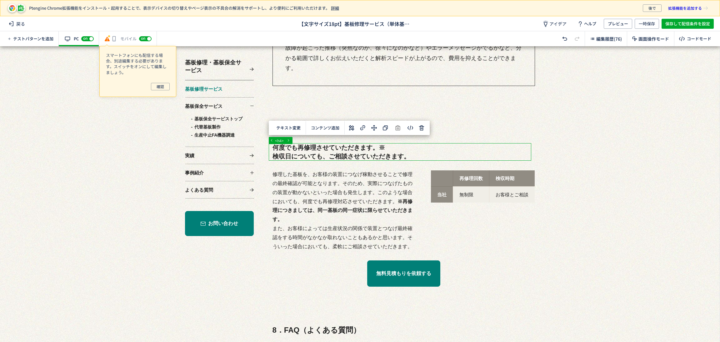
click at [352, 131] on icon at bounding box center [352, 128] width 8 height 8
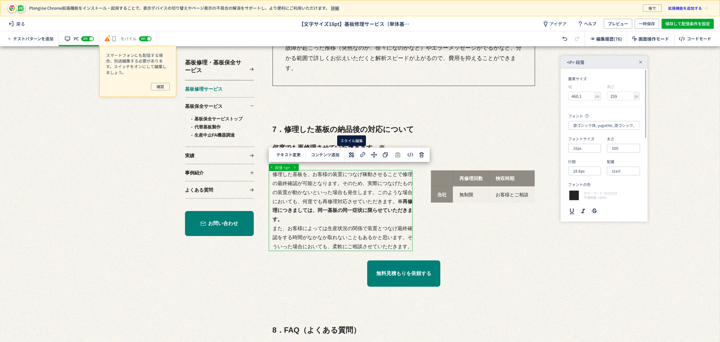
click at [355, 151] on icon at bounding box center [352, 155] width 8 height 8
click at [590, 148] on input "16px" at bounding box center [584, 148] width 33 height 9
click at [588, 208] on div "18px" at bounding box center [589, 207] width 27 height 11
type input "18px"
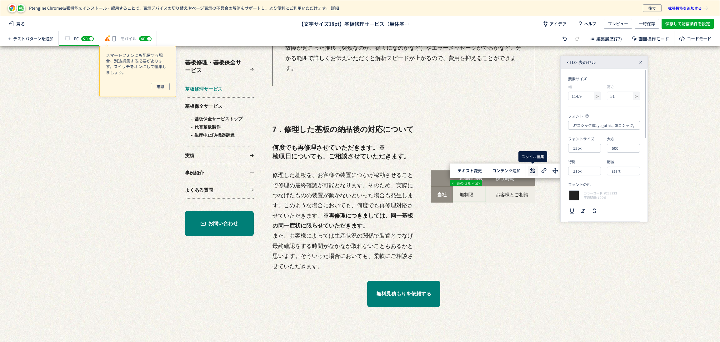
click at [534, 174] on icon at bounding box center [533, 171] width 8 height 8
click at [588, 147] on input "15px" at bounding box center [584, 148] width 33 height 9
click at [591, 209] on div "18px" at bounding box center [589, 207] width 27 height 11
type input "18px"
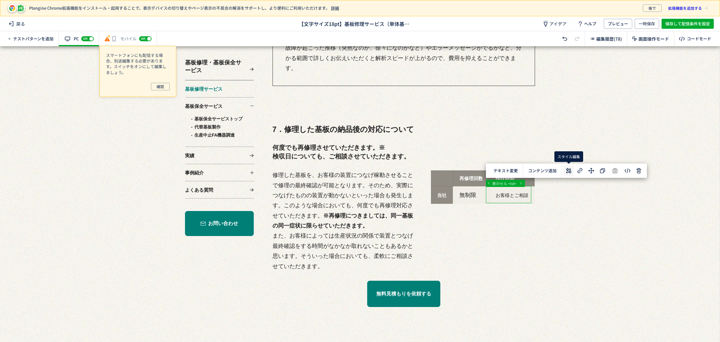
click at [566, 170] on div "... div table tbody tr 表のセル <td> テキスト変更 選択した領域内の先頭 選択した領域内の末尾 コンテンツ追加 単色 カラーコード…" at bounding box center [360, 194] width 720 height 296
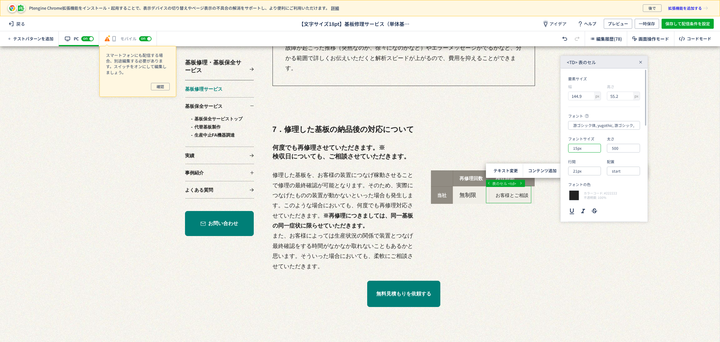
click at [591, 147] on input "15px" at bounding box center [584, 148] width 33 height 9
click at [590, 207] on div "18px" at bounding box center [589, 207] width 27 height 11
type input "18px"
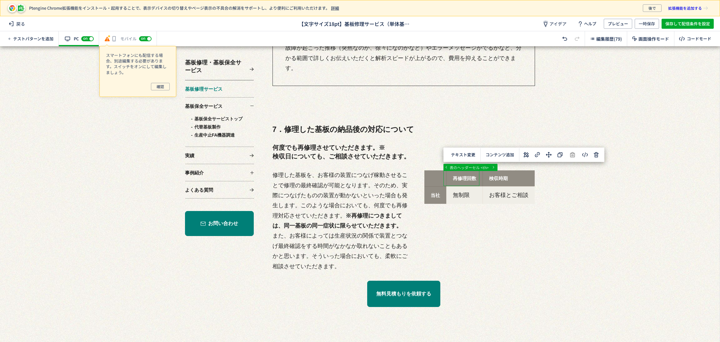
click at [526, 152] on icon at bounding box center [527, 155] width 8 height 8
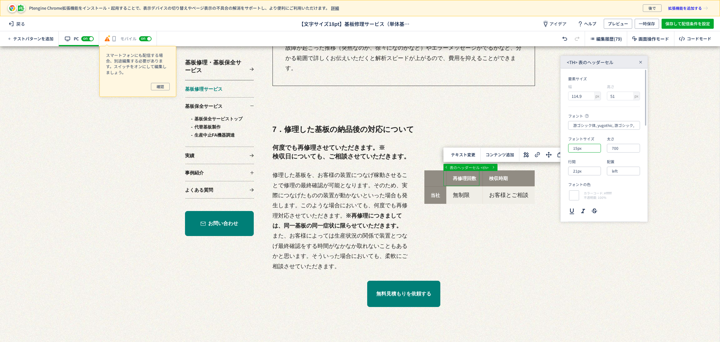
click at [588, 148] on input "15px" at bounding box center [584, 148] width 33 height 9
click at [591, 203] on div "18px" at bounding box center [589, 207] width 27 height 11
type input "18px"
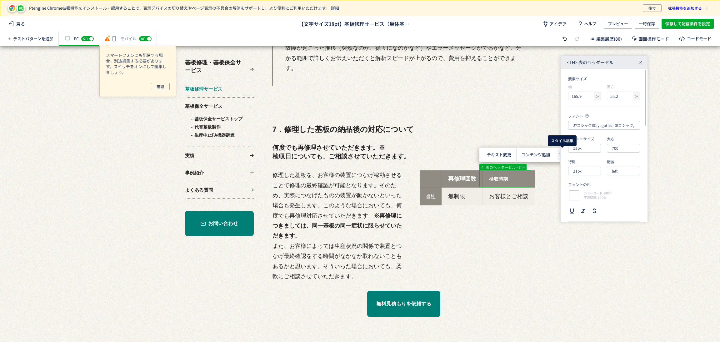
click at [560, 152] on div "... div table tbody tr 表のヘッダーセル <th> テキスト変更 選択した領域内の先頭 選択した領域内の末尾 コンテンツ追加 <th> …" at bounding box center [360, 194] width 720 height 296
click at [585, 149] on input "15px" at bounding box center [584, 148] width 33 height 9
click at [587, 208] on div "18px" at bounding box center [589, 207] width 27 height 11
type input "18px"
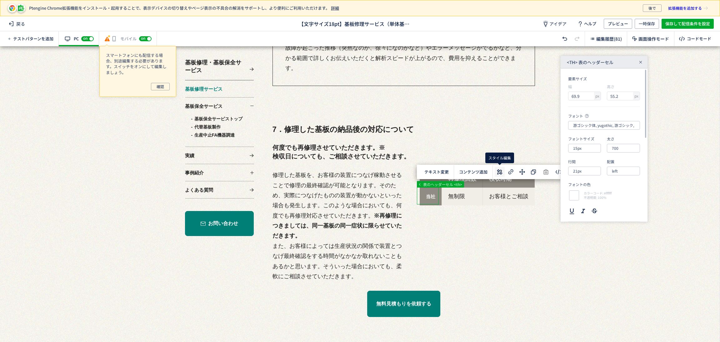
click at [502, 171] on icon at bounding box center [500, 172] width 8 height 8
click at [585, 149] on input "15px" at bounding box center [584, 148] width 33 height 9
click at [586, 204] on div "18px" at bounding box center [589, 207] width 27 height 11
type input "18px"
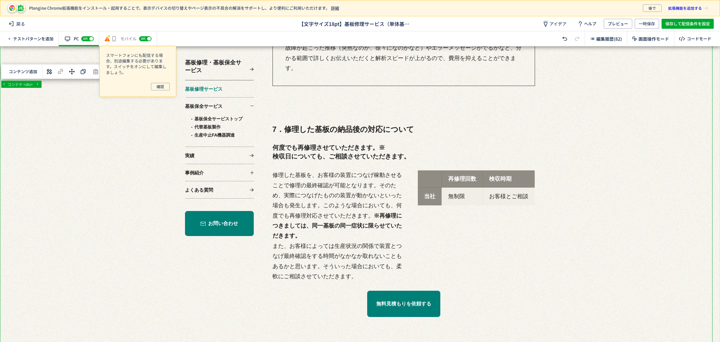
scroll to position [3001, 0]
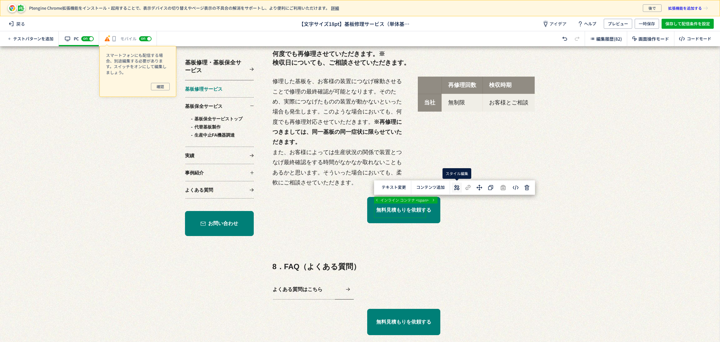
click at [457, 186] on use at bounding box center [457, 187] width 5 height 5
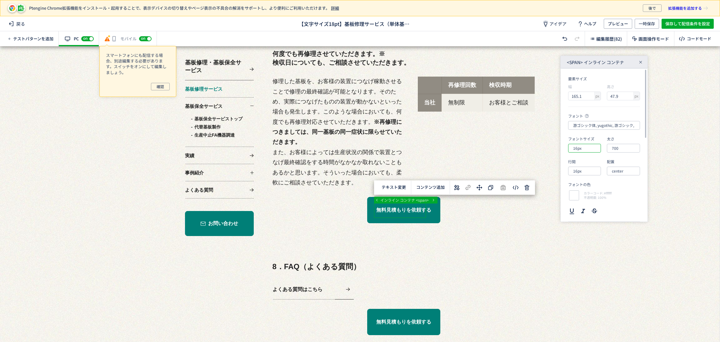
click at [584, 146] on input "16px" at bounding box center [584, 148] width 33 height 9
click at [586, 203] on div "18px" at bounding box center [589, 207] width 27 height 11
type input "18px"
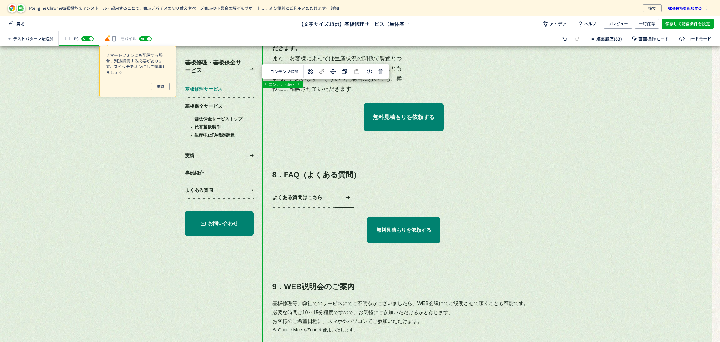
scroll to position [3095, 0]
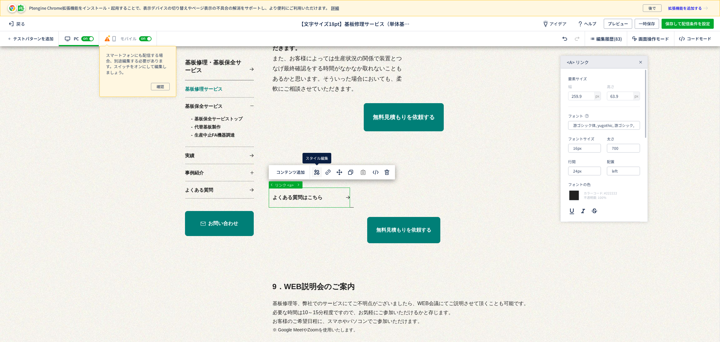
click at [320, 171] on icon at bounding box center [317, 173] width 8 height 8
click at [580, 149] on input "16px" at bounding box center [584, 148] width 33 height 9
click at [584, 208] on div "18px" at bounding box center [589, 207] width 27 height 11
type input "18px"
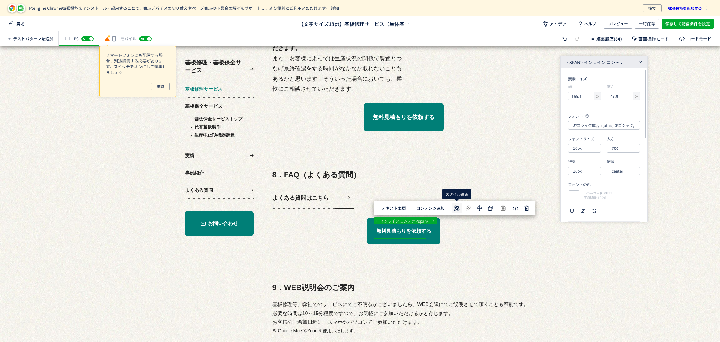
click at [455, 210] on use at bounding box center [457, 208] width 5 height 5
click at [585, 148] on input "16px" at bounding box center [584, 148] width 33 height 9
click at [584, 207] on div "18px" at bounding box center [589, 207] width 27 height 11
type input "18px"
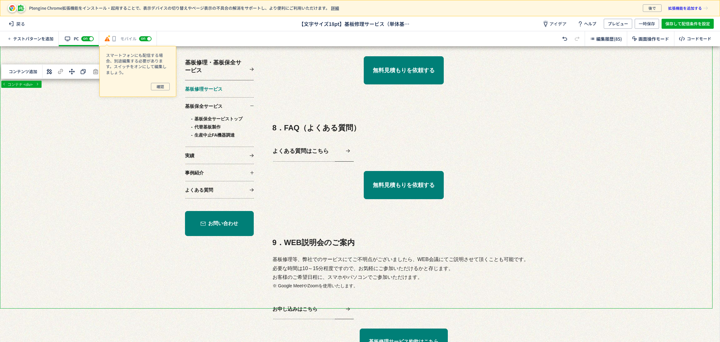
scroll to position [3235, 0]
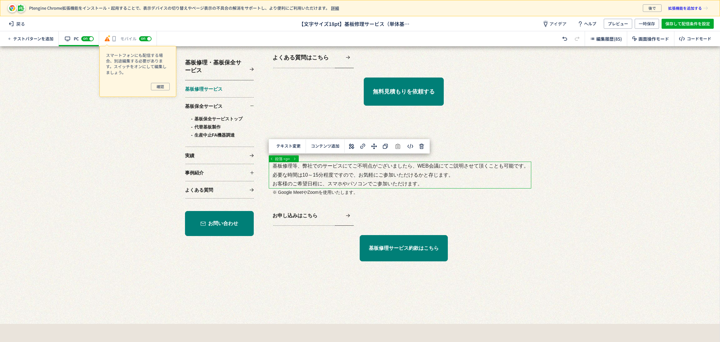
click at [354, 143] on icon at bounding box center [352, 147] width 8 height 8
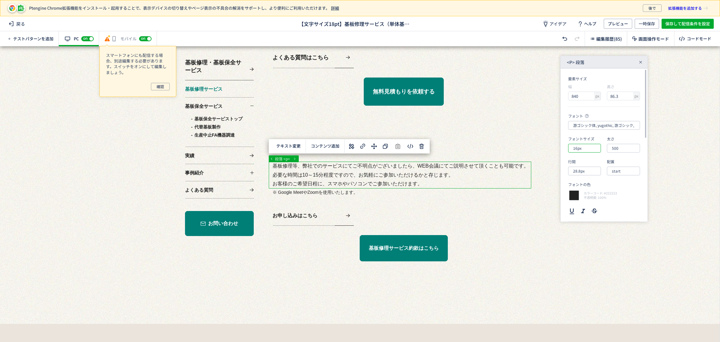
click at [582, 150] on input "16px" at bounding box center [584, 148] width 33 height 9
click at [584, 205] on div "18px" at bounding box center [589, 207] width 27 height 11
type input "18px"
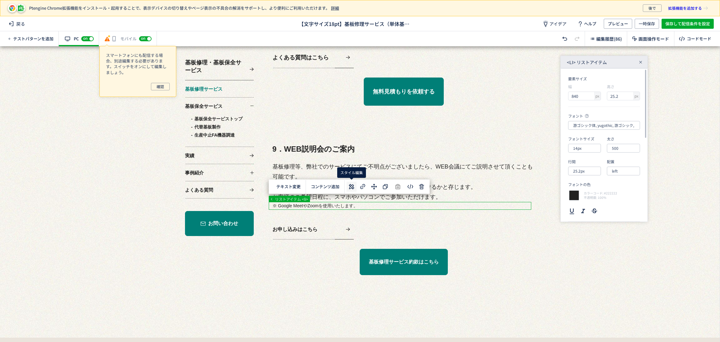
click at [355, 186] on button at bounding box center [352, 187] width 10 height 10
click at [582, 150] on input "14px" at bounding box center [584, 148] width 33 height 9
click at [584, 199] on div "16px" at bounding box center [589, 196] width 27 height 11
type input "16px"
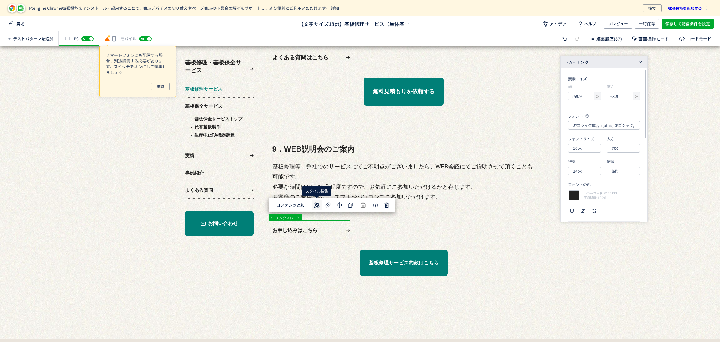
click at [318, 205] on use at bounding box center [316, 205] width 5 height 5
click at [588, 146] on input "16px" at bounding box center [584, 148] width 33 height 9
click at [588, 209] on div "18px" at bounding box center [589, 207] width 27 height 11
type input "18px"
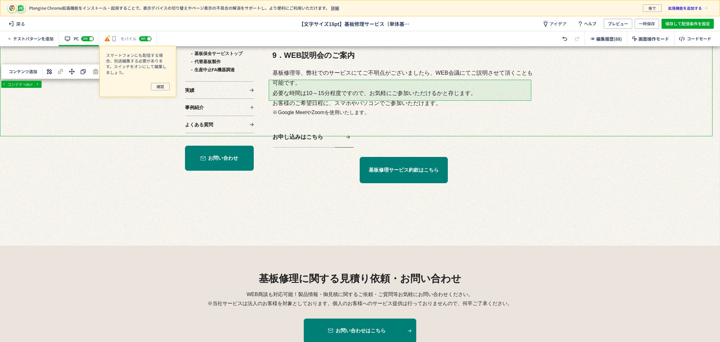
scroll to position [3423, 0]
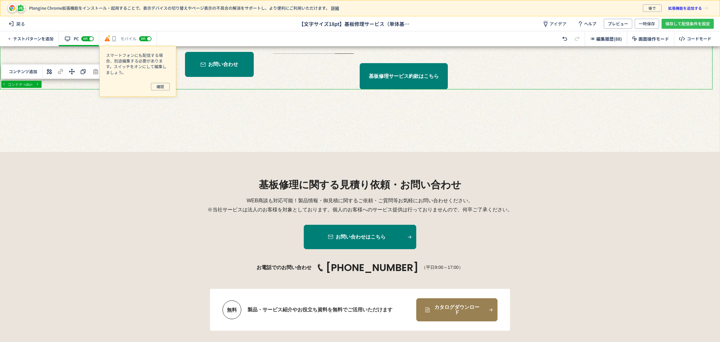
click at [677, 23] on span "保存して配信条件を設定" at bounding box center [688, 24] width 45 height 10
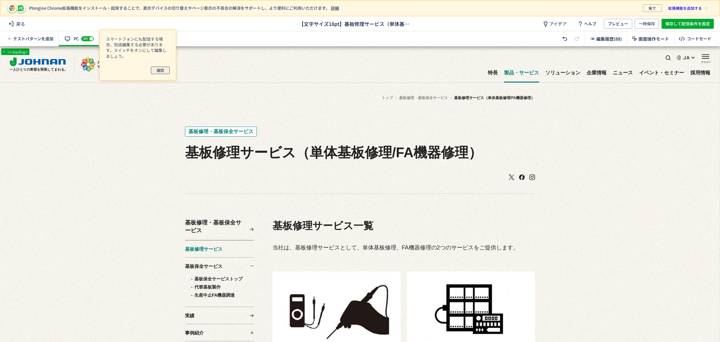
click at [159, 68] on span "確認" at bounding box center [161, 71] width 8 height 8
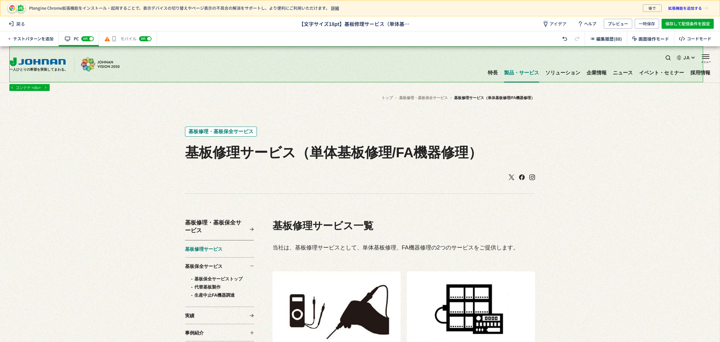
click at [124, 40] on div "有効な編集箇所が確認されません モバイル off on" at bounding box center [128, 38] width 58 height 15
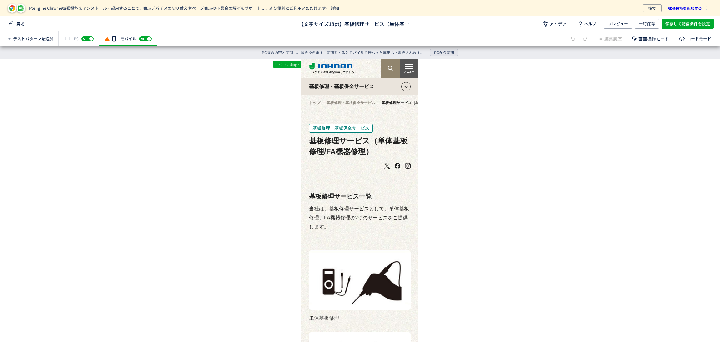
click at [441, 49] on span "PCから同期" at bounding box center [444, 53] width 20 height 8
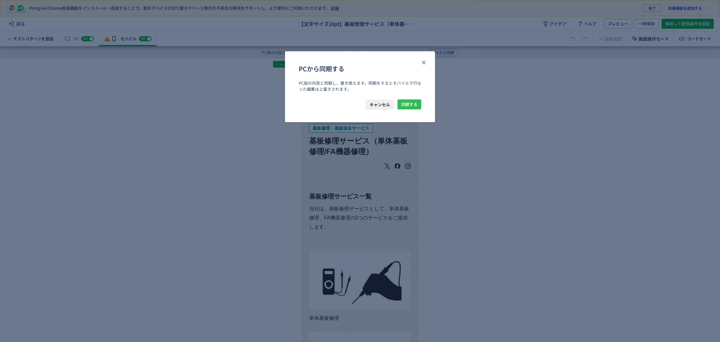
click at [416, 102] on span "同期する" at bounding box center [409, 104] width 16 height 10
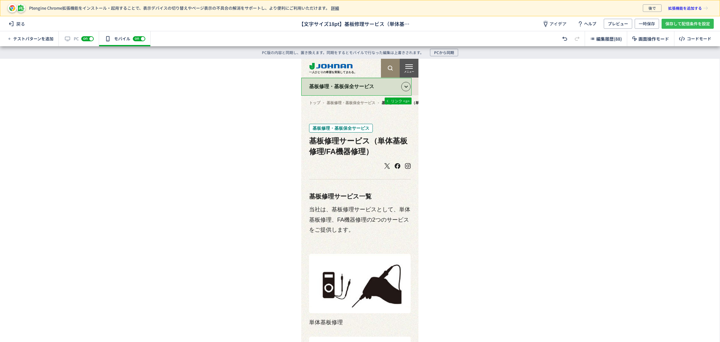
click at [677, 22] on span "保存して配信条件を設定" at bounding box center [688, 24] width 45 height 10
